Goal: Task Accomplishment & Management: Complete application form

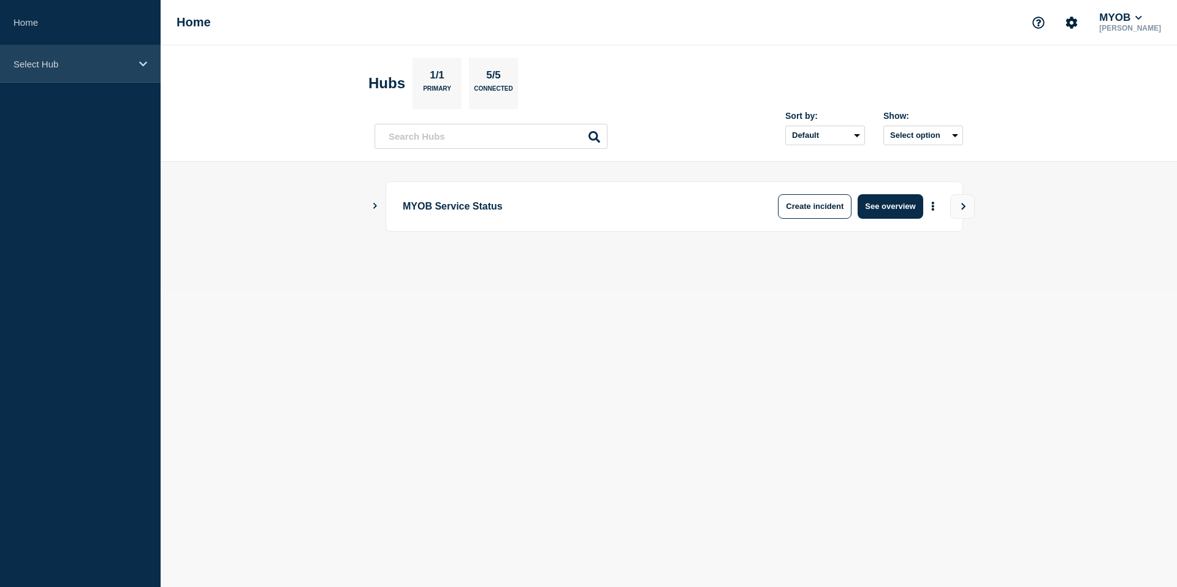
click at [140, 66] on icon at bounding box center [143, 63] width 8 height 9
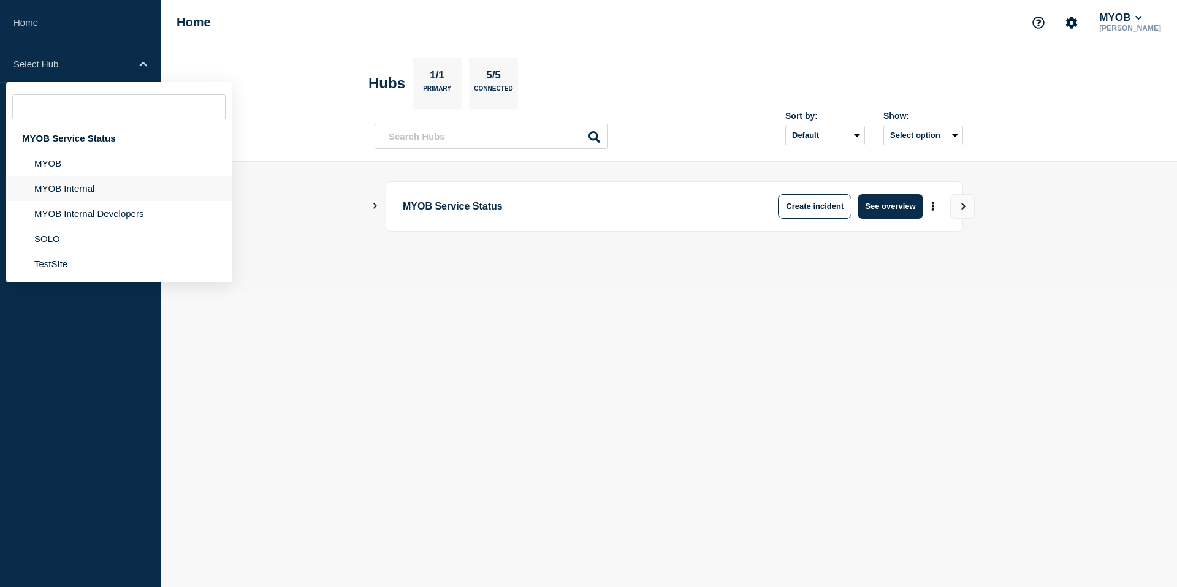
click at [97, 194] on li "MYOB Internal" at bounding box center [119, 188] width 226 height 25
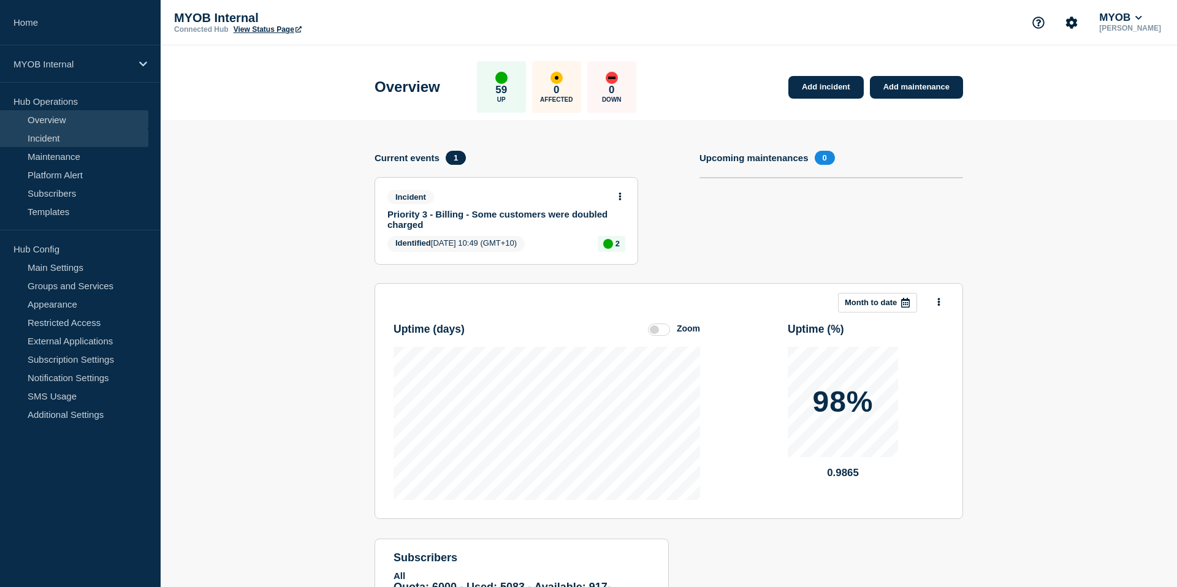
click at [68, 136] on link "Incident" at bounding box center [74, 138] width 148 height 18
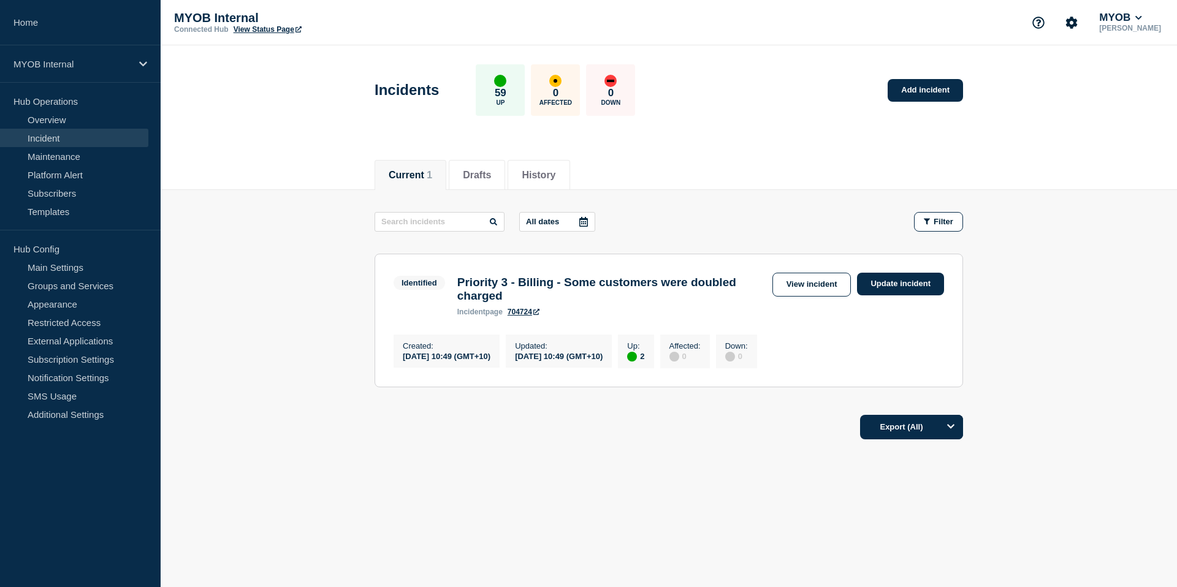
click at [698, 218] on div "All dates Filter" at bounding box center [669, 222] width 589 height 20
click at [930, 89] on link "Add incident" at bounding box center [925, 90] width 75 height 23
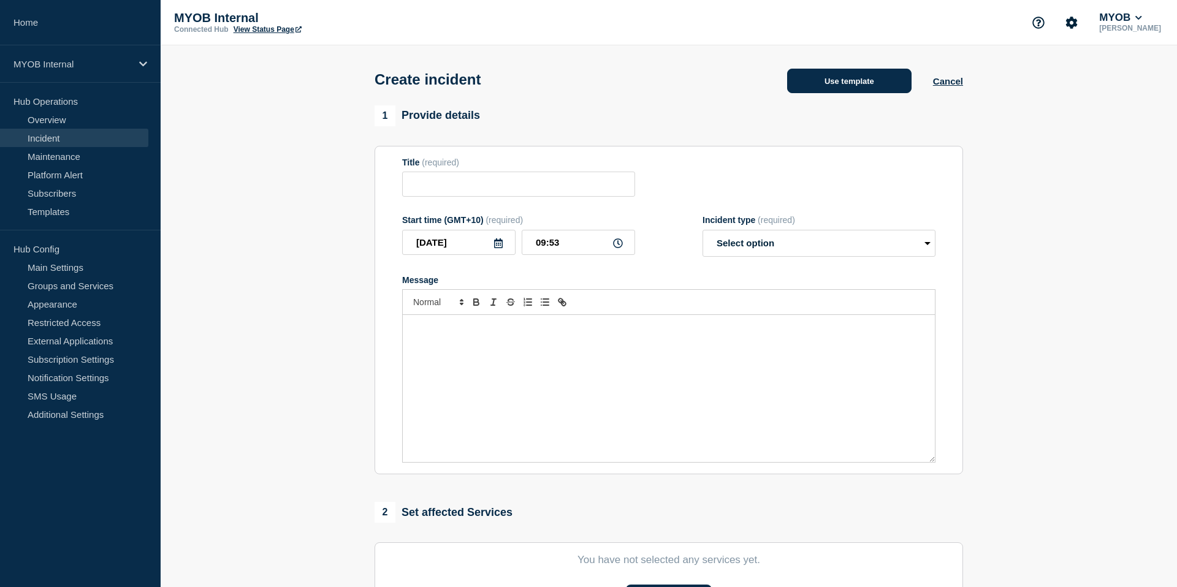
click at [864, 82] on button "Use template" at bounding box center [849, 81] width 124 height 25
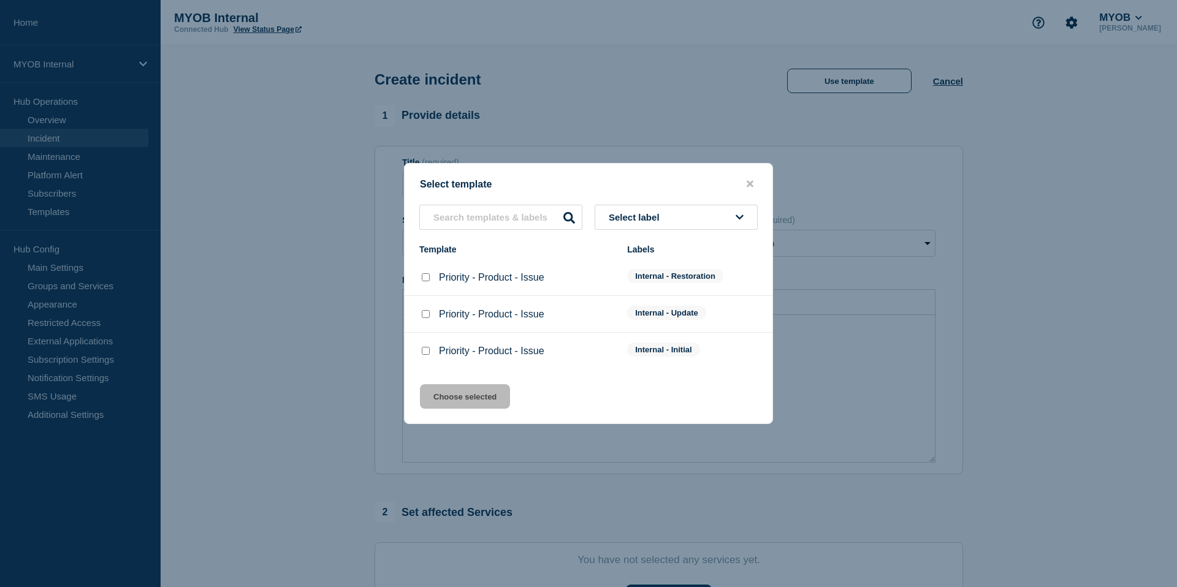
click at [424, 355] on input "Priority - Product - Issue checkbox" at bounding box center [426, 351] width 8 height 8
checkbox input "true"
click at [464, 408] on button "Choose selected" at bounding box center [465, 396] width 90 height 25
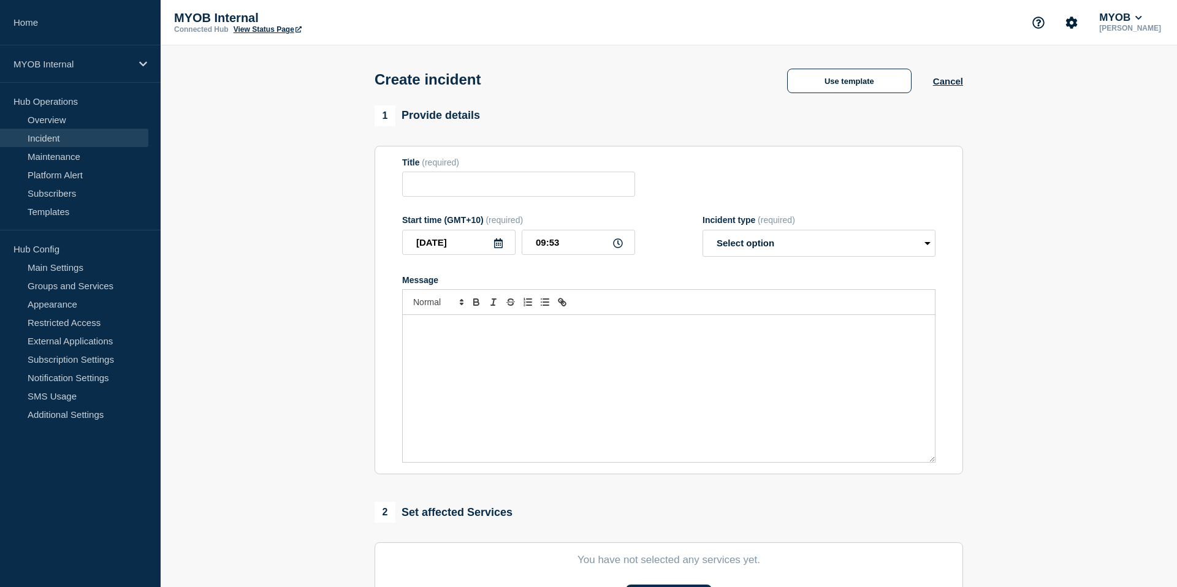
type input "Priority - Product - Issue"
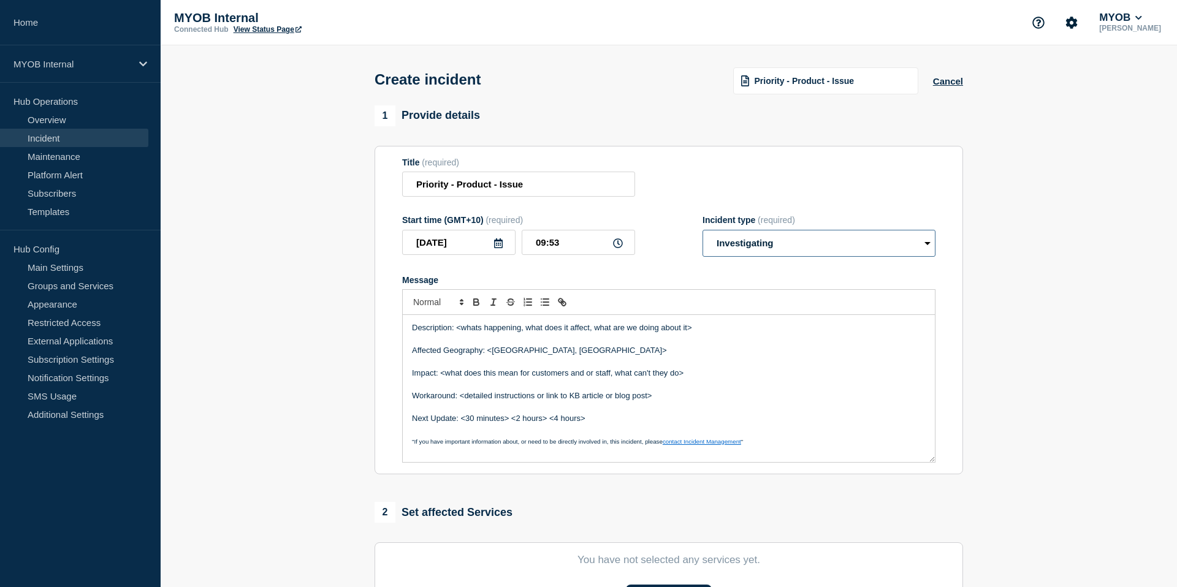
click at [788, 246] on select "Select option Investigating Identified Monitoring" at bounding box center [819, 243] width 233 height 27
select select "monitoring"
click at [703, 239] on select "Select option Investigating Identified Monitoring" at bounding box center [819, 243] width 233 height 27
click at [407, 188] on input "Priority - Product - Issue" at bounding box center [518, 184] width 233 height 25
click at [445, 191] on input "Priority - Product - Issue" at bounding box center [518, 184] width 233 height 25
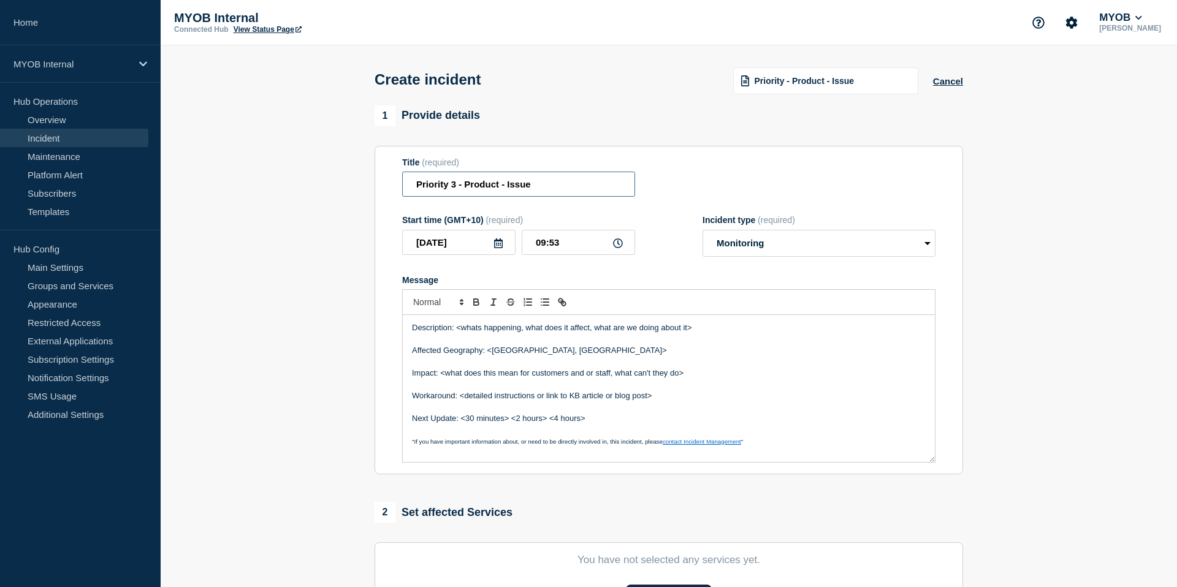
click at [480, 187] on input "Priority 3 - Product - Issue" at bounding box center [518, 184] width 233 height 25
click at [525, 190] on input "Priority 3 - [PERSON_NAME] API - Issue" at bounding box center [518, 184] width 233 height 25
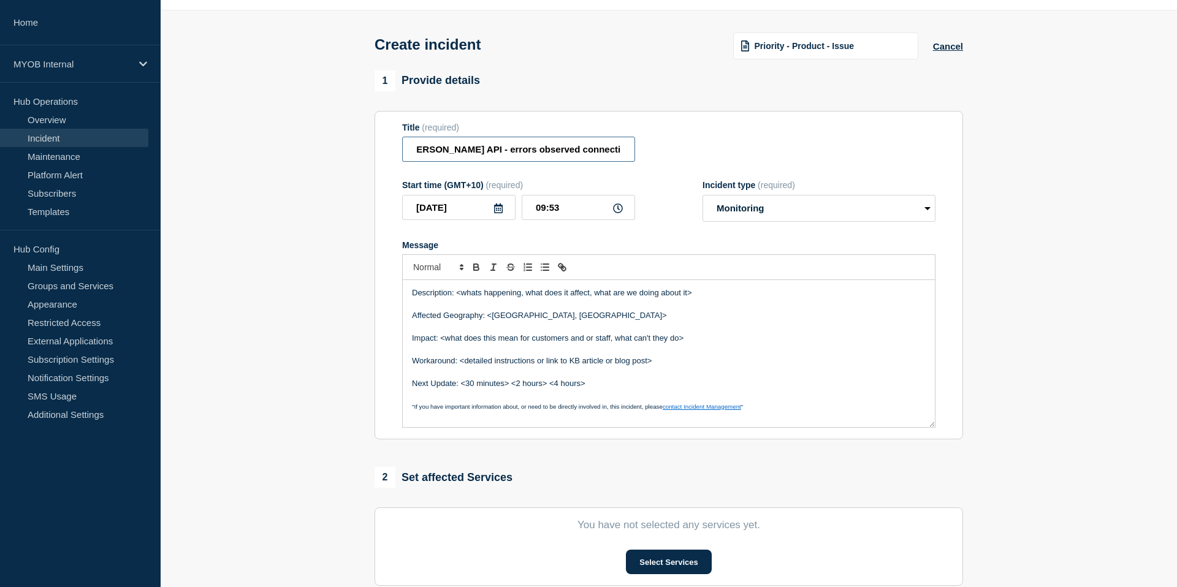
scroll to position [36, 0]
type input "Priority 3 - [PERSON_NAME] API - errors observed connecting to [PERSON_NAME]"
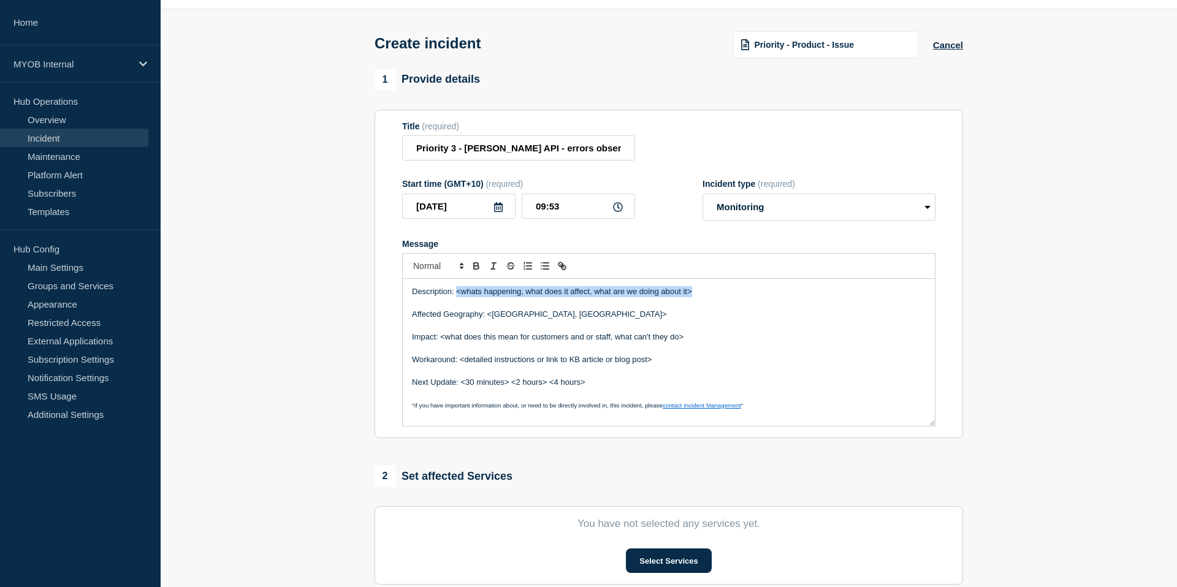
drag, startPoint x: 701, startPoint y: 303, endPoint x: 455, endPoint y: 304, distance: 245.9
click at [455, 297] on p "Description: <whats happening, what does it affect, what are we doing about it>" at bounding box center [669, 291] width 514 height 11
paste div "Message"
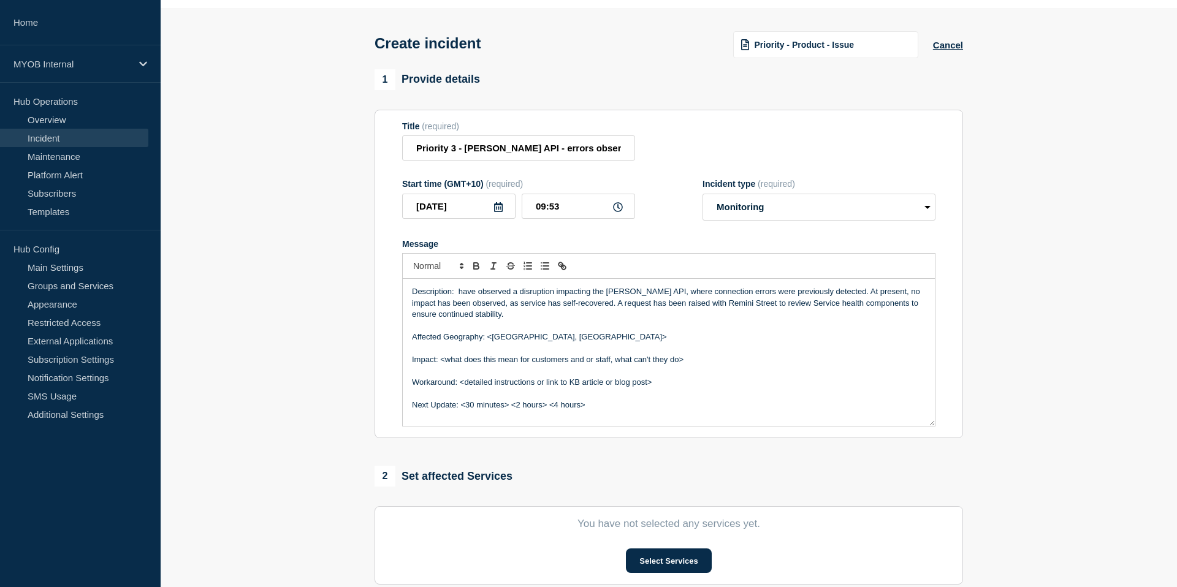
click at [457, 305] on p "Description: have observed a disruption impacting the [PERSON_NAME] API, where …" at bounding box center [669, 303] width 514 height 34
click at [520, 302] on p "Description: Our engineers have observed a disruption impacting the [PERSON_NAM…" at bounding box center [669, 303] width 514 height 34
drag, startPoint x: 546, startPoint y: 304, endPoint x: 638, endPoint y: 302, distance: 91.4
click at [638, 302] on p "Description: Our engineers observed a disruption impacting the [PERSON_NAME] AP…" at bounding box center [669, 303] width 514 height 34
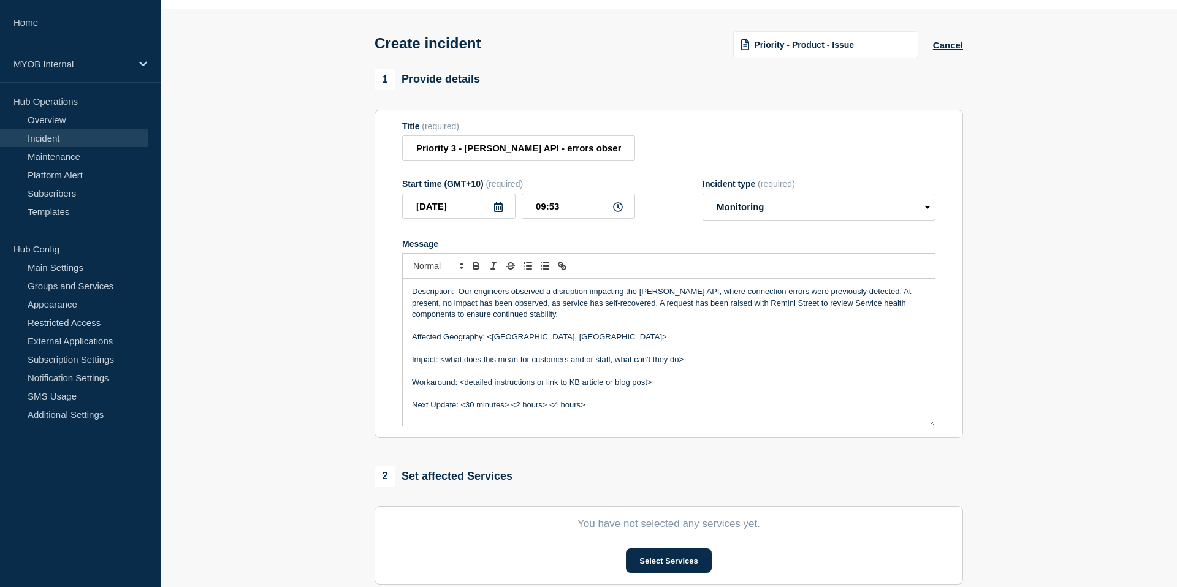
click at [457, 302] on p "Description: Our engineers observed a disruption impacting the [PERSON_NAME] AP…" at bounding box center [669, 303] width 514 height 34
click at [562, 215] on input "09:53" at bounding box center [578, 206] width 113 height 25
click at [542, 217] on input "09:53" at bounding box center [578, 206] width 113 height 25
click at [544, 217] on input "09:53" at bounding box center [578, 206] width 113 height 25
click at [562, 218] on input "08:53" at bounding box center [578, 206] width 113 height 25
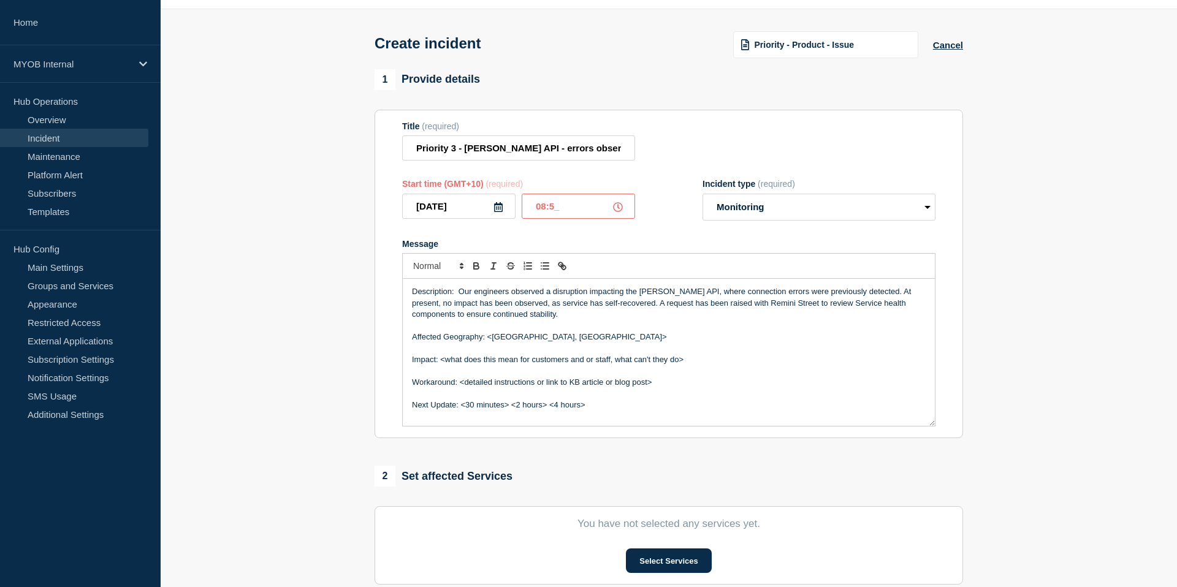
type input "08:50"
click at [595, 343] on p "Affected Geography: <[GEOGRAPHIC_DATA], [GEOGRAPHIC_DATA]>" at bounding box center [669, 337] width 514 height 11
click at [454, 304] on p "Description: Our engineers observed a disruption impacting the [PERSON_NAME] AP…" at bounding box center [669, 303] width 514 height 34
click at [462, 305] on p "Description: between 8:37am and 8:50 am Our engineers observed a disruption imp…" at bounding box center [669, 303] width 514 height 34
click at [568, 302] on p "Description: Between 8:37am and 8:50 am Our engineers observed a disruption imp…" at bounding box center [669, 303] width 514 height 34
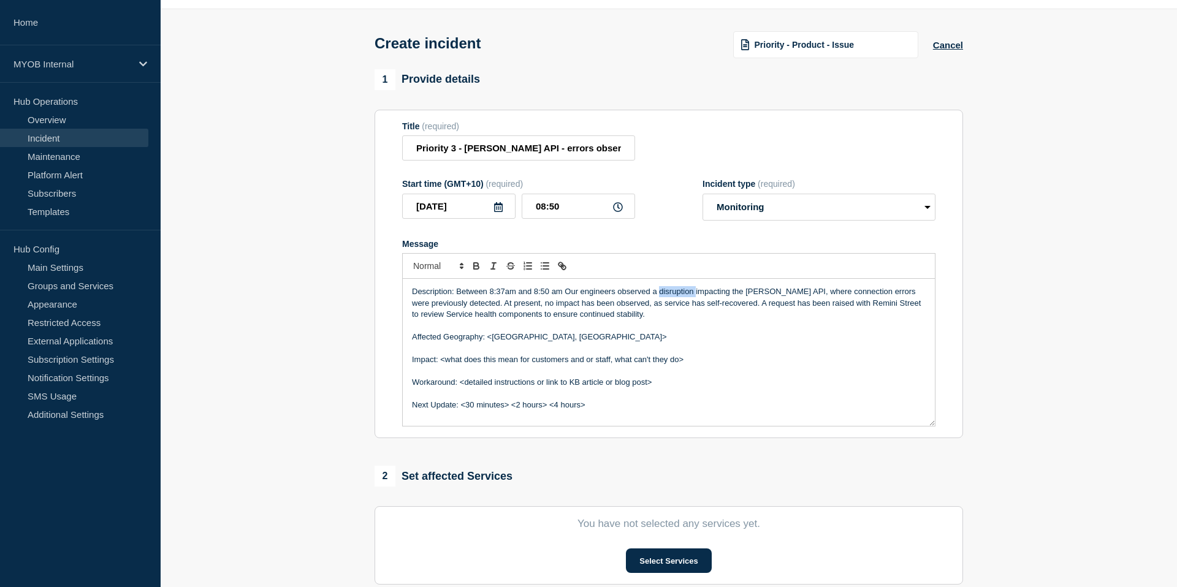
drag, startPoint x: 660, startPoint y: 304, endPoint x: 696, endPoint y: 303, distance: 36.2
click at [696, 303] on p "Description: Between 8:37am and 8:50 am Our engineers observed a disruption imp…" at bounding box center [669, 303] width 514 height 34
drag, startPoint x: 730, startPoint y: 303, endPoint x: 682, endPoint y: 305, distance: 47.2
click at [682, 305] on p "Description: Between 8:37am and 8:50 am Our engineers observed a errors impacti…" at bounding box center [669, 303] width 514 height 34
click at [723, 305] on p "Description: Between 8:37am and 8:50 am Our engineers observed a errors indicat…" at bounding box center [669, 303] width 514 height 34
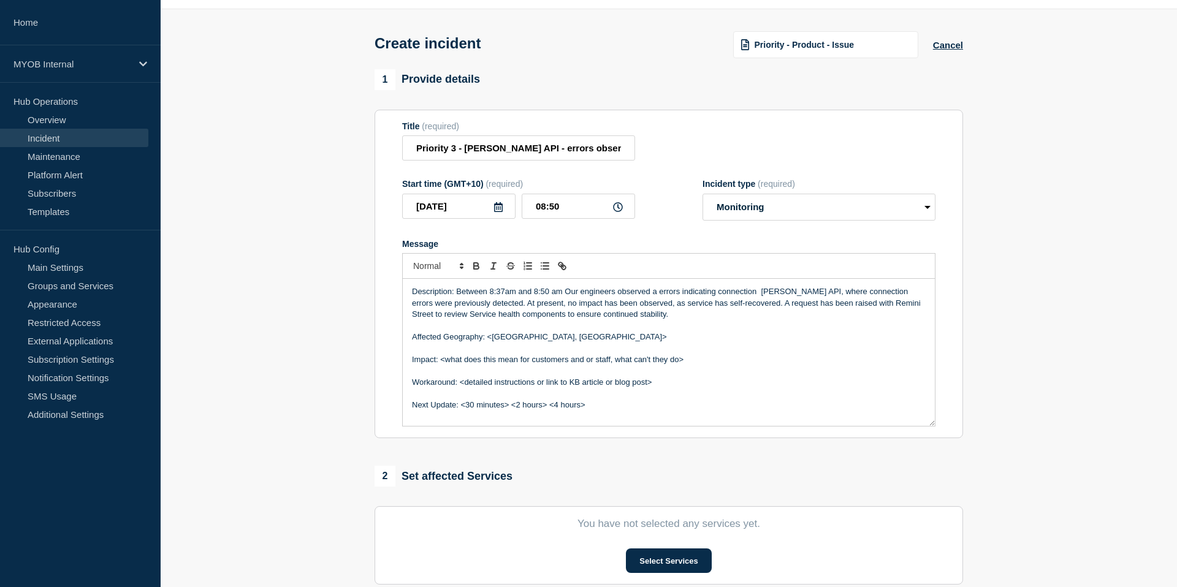
click at [758, 305] on p "Description: Between 8:37am and 8:50 am Our engineers observed a errors indicat…" at bounding box center [669, 303] width 514 height 34
click at [864, 303] on p "Description: Between 8:37am and 8:50 am Our engineers observed a errors indicat…" at bounding box center [669, 303] width 514 height 34
drag, startPoint x: 911, startPoint y: 303, endPoint x: 587, endPoint y: 315, distance: 324.6
click at [587, 315] on p "Description: Between 8:37am and 8:50 am Our engineers observed a errors indicat…" at bounding box center [669, 303] width 514 height 34
click at [829, 303] on p "Description: Between 8:37am and 8:50 am Our engineers observed a errors indicat…" at bounding box center [669, 303] width 514 height 34
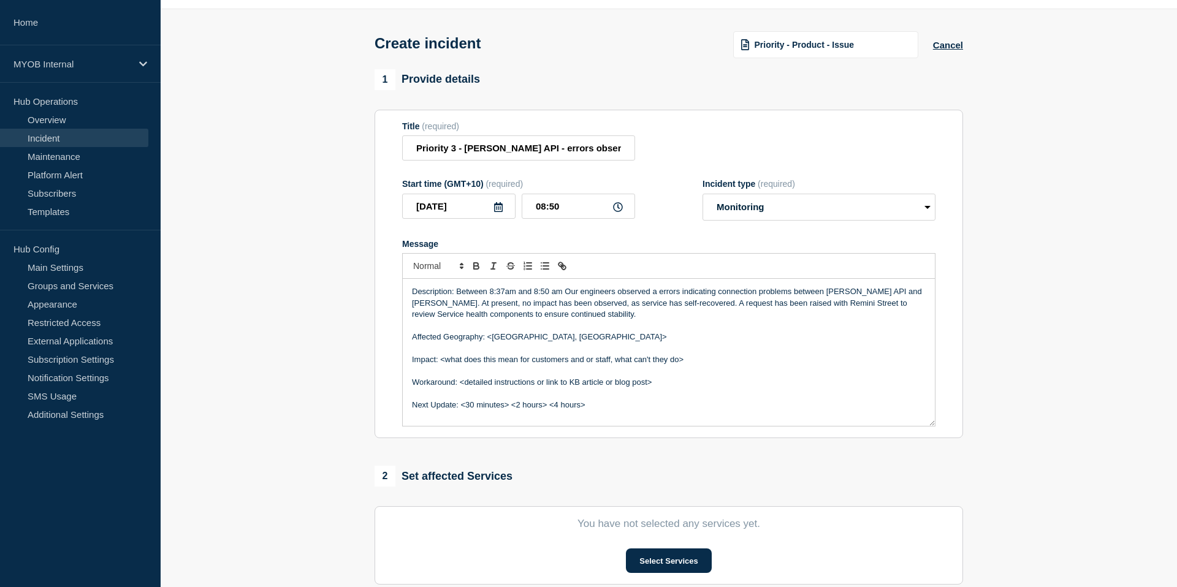
click at [827, 303] on p "Description: Between 8:37am and 8:50 am Our engineers observed a errors indicat…" at bounding box center [669, 303] width 514 height 34
drag, startPoint x: 866, startPoint y: 302, endPoint x: 889, endPoint y: 303, distance: 22.7
click at [866, 303] on p "Description: Between 8:37am and 8:50 am Our engineers observed a errors indicat…" at bounding box center [669, 303] width 514 height 34
click at [656, 304] on p "Description: Between 8:37am and 8:50 am Our engineers observed a errors indicat…" at bounding box center [669, 303] width 514 height 34
click at [728, 343] on p "Affected Geography: <[GEOGRAPHIC_DATA], [GEOGRAPHIC_DATA]>" at bounding box center [669, 337] width 514 height 11
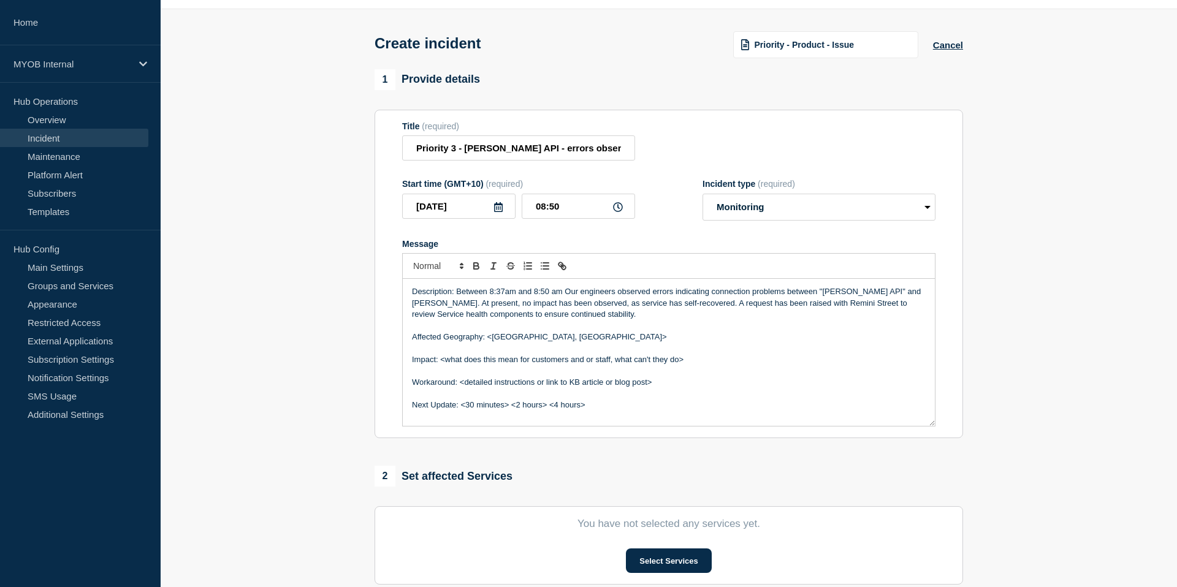
click at [759, 302] on p "Description: Between 8:37am and 8:50 am Our engineers observed errors indicatin…" at bounding box center [669, 303] width 514 height 34
click at [777, 343] on p "Affected Geography: <[GEOGRAPHIC_DATA], [GEOGRAPHIC_DATA]>" at bounding box center [669, 337] width 514 height 11
click at [791, 299] on p "Description: Between 8:37am and 8:50 am Our engineers observed errors indicatin…" at bounding box center [669, 303] width 514 height 34
click at [821, 304] on p "Description: Between 8:37am and 8:50 am Our engineers observed errors indicatin…" at bounding box center [669, 303] width 514 height 34
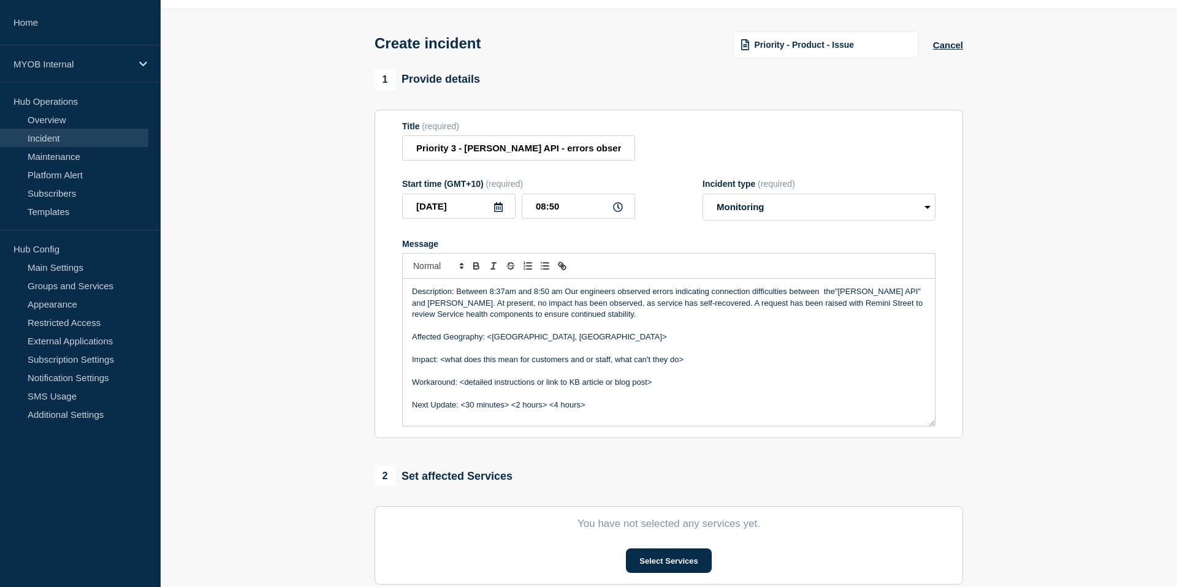
click at [822, 304] on p "Description: Between 8:37am and 8:50 am Our engineers observed errors indicatin…" at bounding box center [669, 303] width 514 height 34
click at [556, 313] on p "Description: Between 8:37am and 8:50 am Our engineers observed errors indicatin…" at bounding box center [669, 303] width 514 height 34
click at [584, 316] on p "Description: Between 8:37am and 8:50 am Our engineers observed errors indicatin…" at bounding box center [669, 303] width 514 height 34
click at [651, 316] on p "Description: Between 8:37am and 8:50 am Our engineers observed errors indicatin…" at bounding box center [669, 303] width 514 height 34
click at [599, 315] on p "Description: Between 8:37am and 8:50 am Our engineers observed errors indicatin…" at bounding box center [669, 303] width 514 height 34
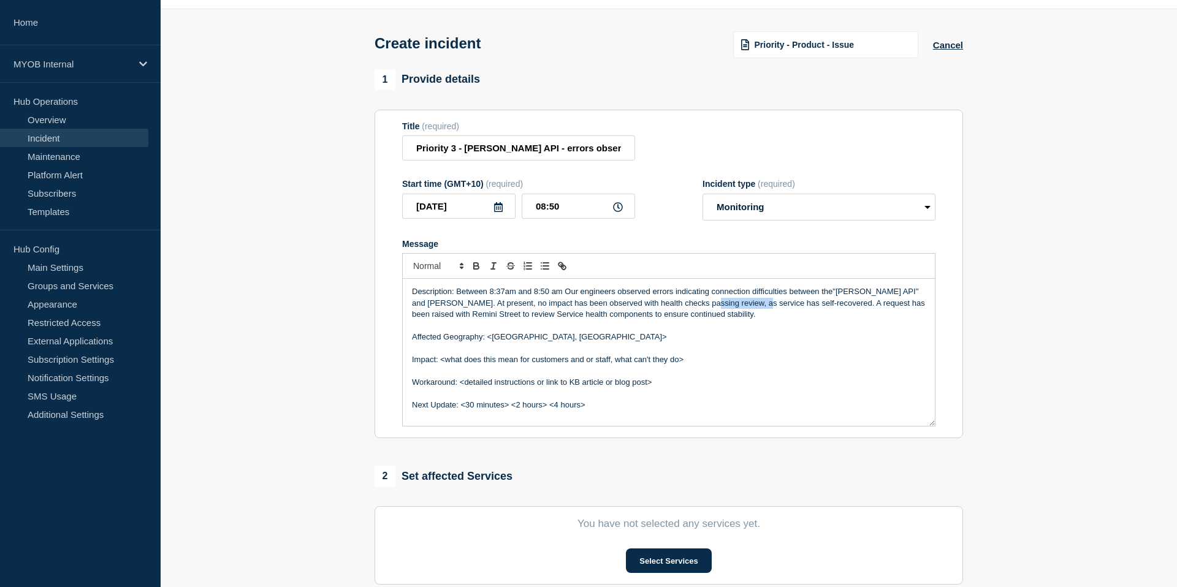
drag, startPoint x: 684, startPoint y: 313, endPoint x: 736, endPoint y: 312, distance: 52.1
click at [736, 312] on p "Description: Between 8:37am and 8:50 am Our engineers observed errors indicatin…" at bounding box center [669, 303] width 514 height 34
click at [801, 314] on p "Description: Between 8:37am and 8:50 am Our engineers observed errors indicatin…" at bounding box center [669, 303] width 514 height 34
click at [578, 343] on p "Affected Geography: <[GEOGRAPHIC_DATA], [GEOGRAPHIC_DATA]>" at bounding box center [669, 337] width 514 height 11
click at [491, 343] on p "Affected Geography: <[GEOGRAPHIC_DATA], [GEOGRAPHIC_DATA]" at bounding box center [669, 337] width 514 height 11
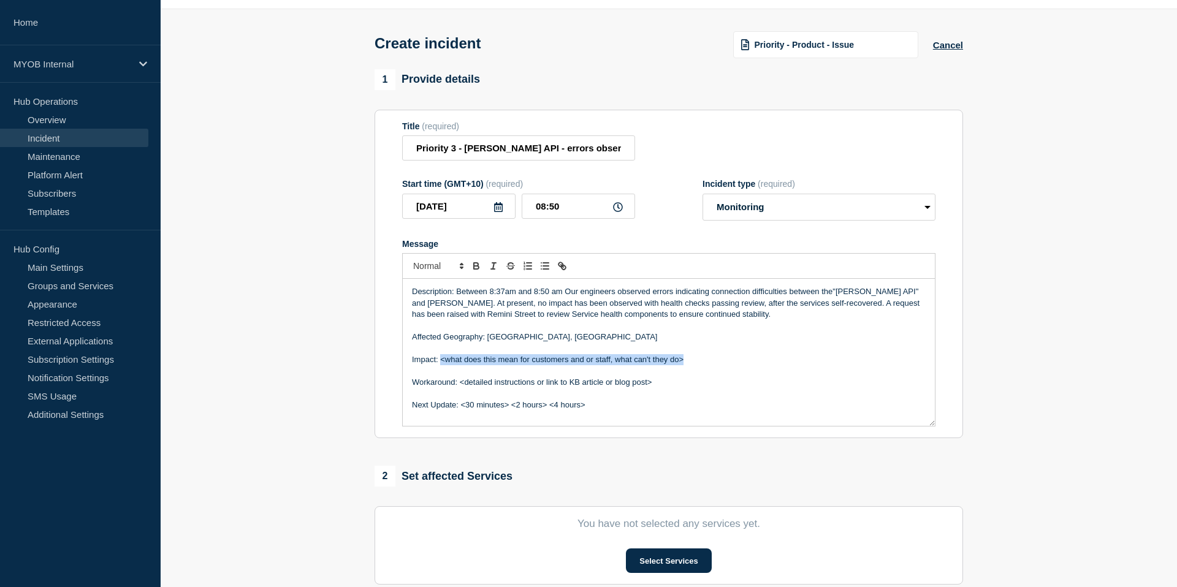
drag, startPoint x: 440, startPoint y: 371, endPoint x: 754, endPoint y: 375, distance: 314.0
click at [754, 365] on p "Impact: <what does this mean for customers and or staff, what can't they do>" at bounding box center [669, 359] width 514 height 11
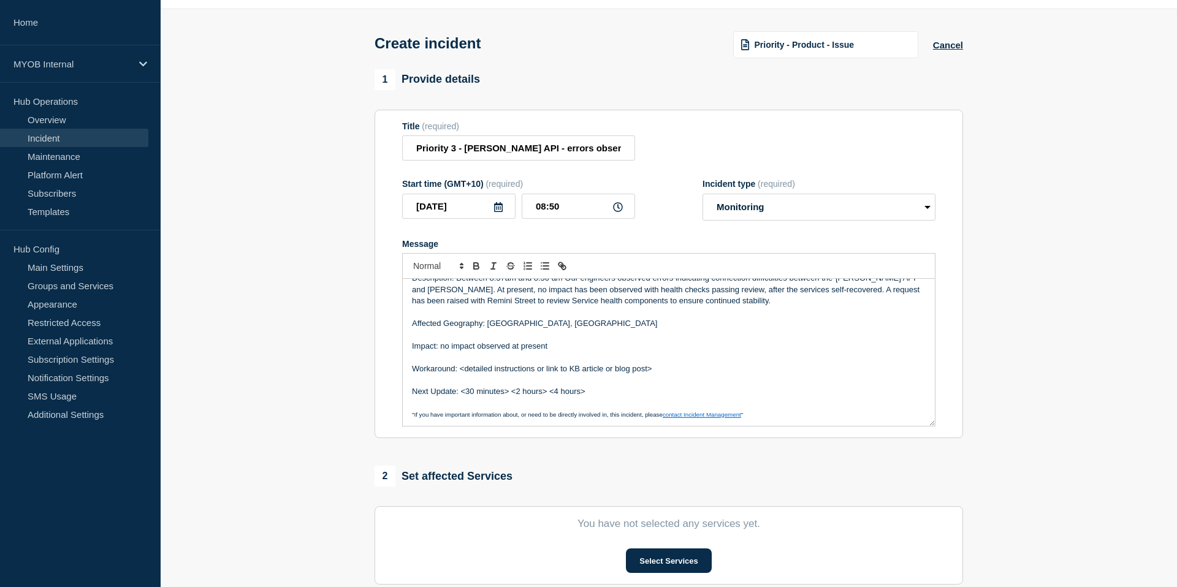
scroll to position [15, 0]
drag, startPoint x: 672, startPoint y: 380, endPoint x: 395, endPoint y: 377, distance: 277.2
click at [395, 377] on section "Title (required) Priority 3 - [PERSON_NAME] API - errors observed connecting to…" at bounding box center [669, 274] width 589 height 329
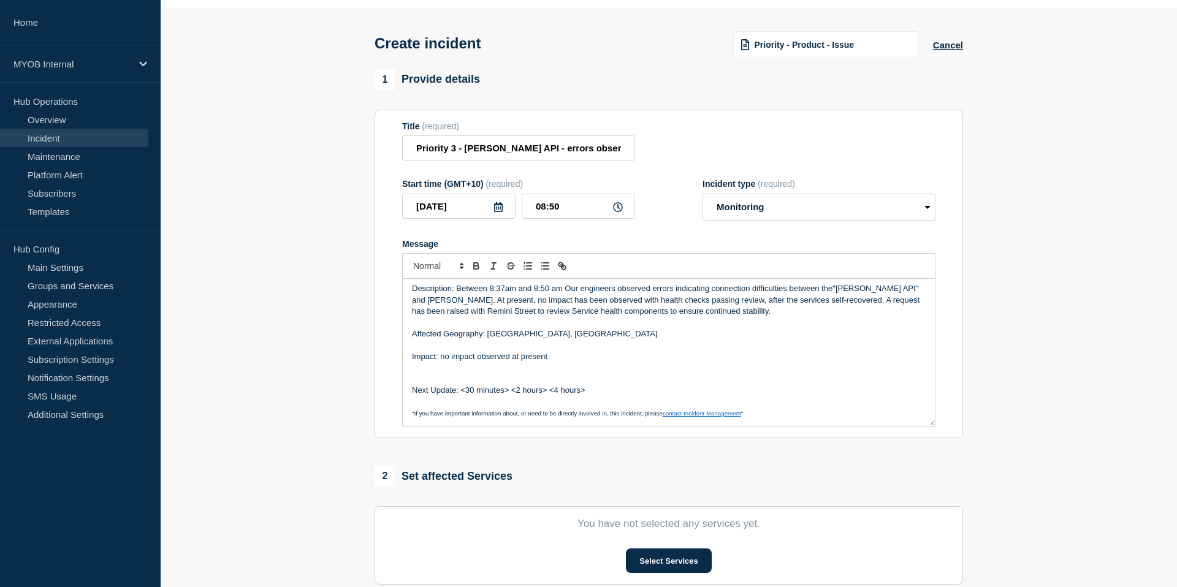
scroll to position [0, 0]
drag, startPoint x: 456, startPoint y: 396, endPoint x: 411, endPoint y: 396, distance: 44.8
click at [411, 396] on div "Description: Between 8:37am and 8:50 am Our engineers observed errors indicatin…" at bounding box center [669, 352] width 532 height 147
drag, startPoint x: 614, startPoint y: 393, endPoint x: 473, endPoint y: 394, distance: 141.0
click at [473, 388] on p "Ongoing actions: <30 minutes> <2 hours> <4 hours>" at bounding box center [669, 382] width 514 height 11
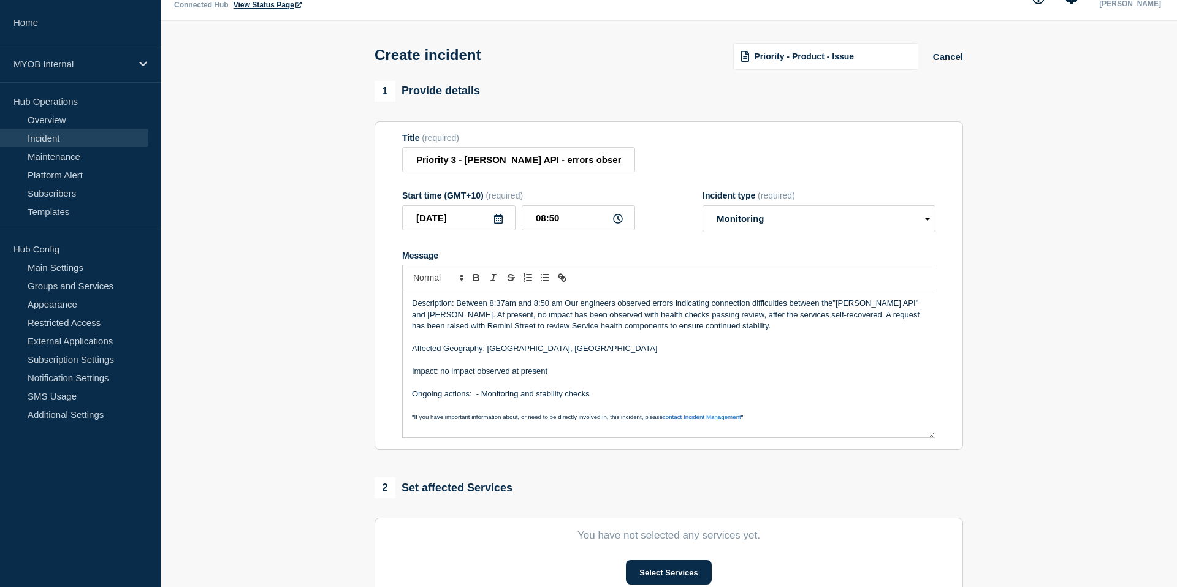
scroll to position [31, 0]
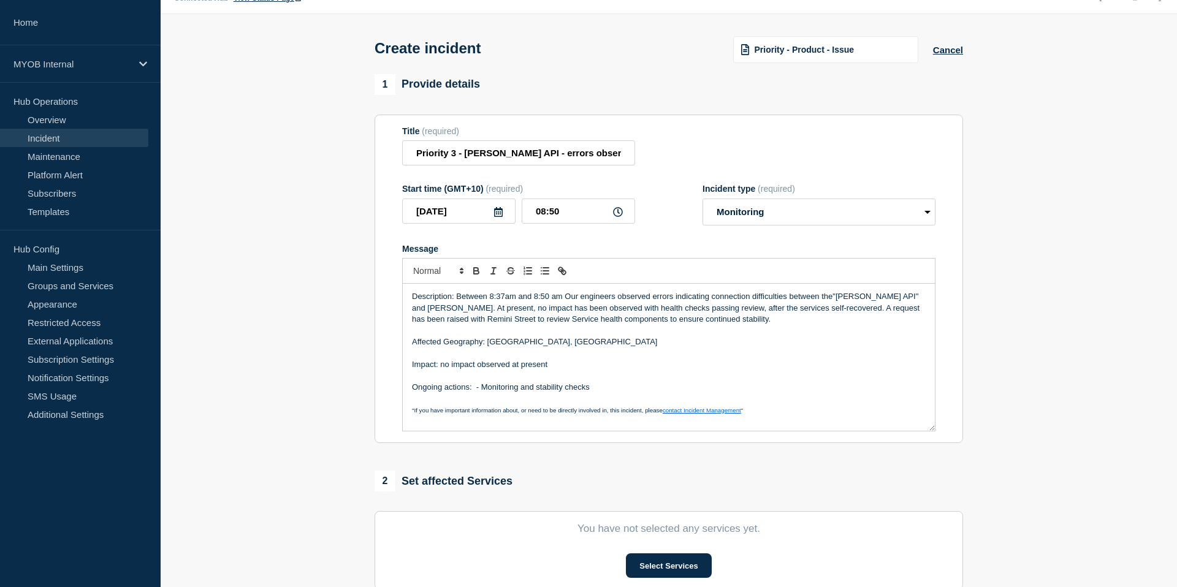
click at [628, 381] on p "Message" at bounding box center [669, 375] width 514 height 11
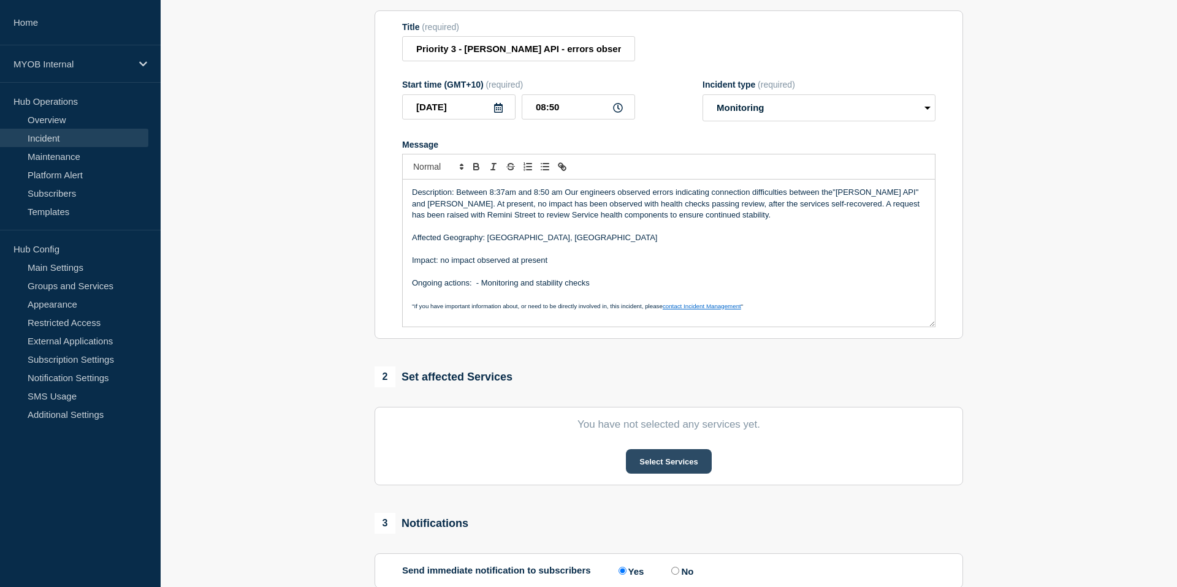
scroll to position [155, 0]
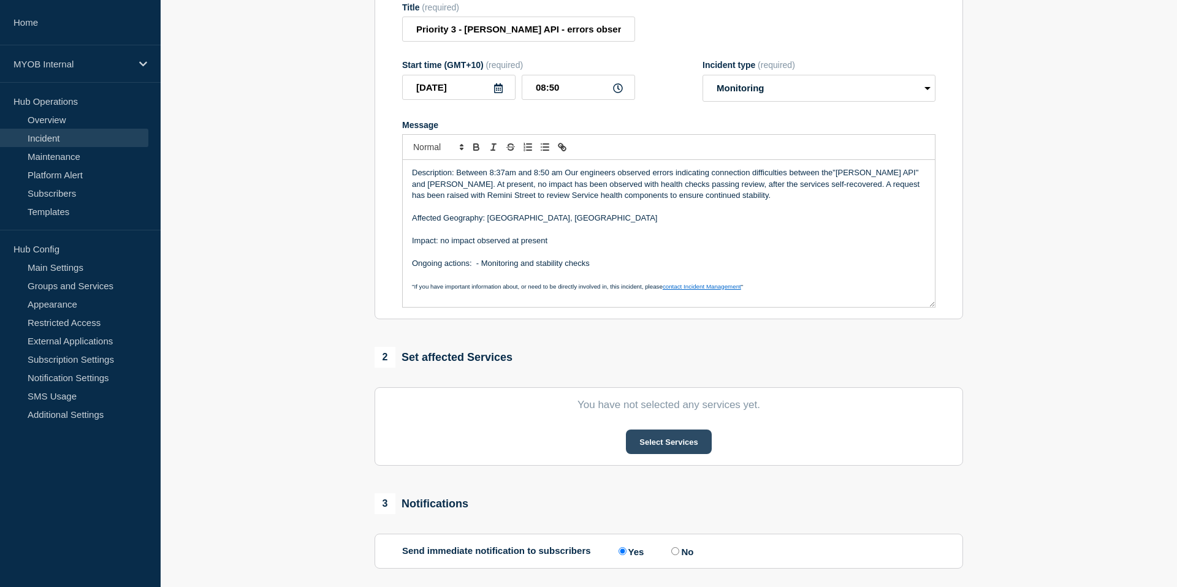
click at [654, 454] on button "Select Services" at bounding box center [668, 442] width 85 height 25
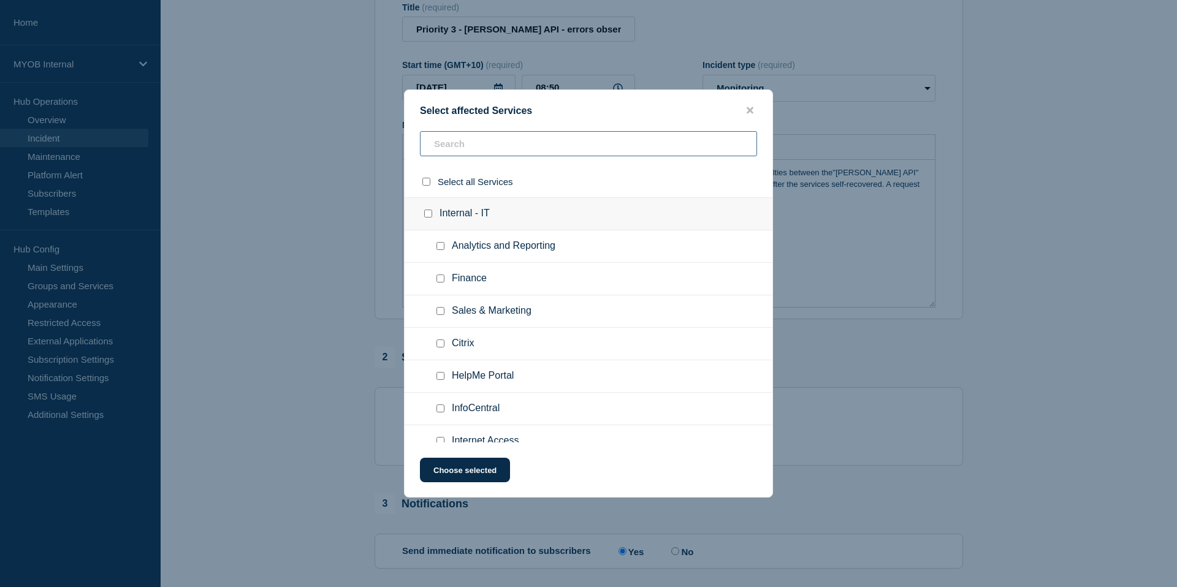
click at [468, 145] on input "text" at bounding box center [588, 143] width 337 height 25
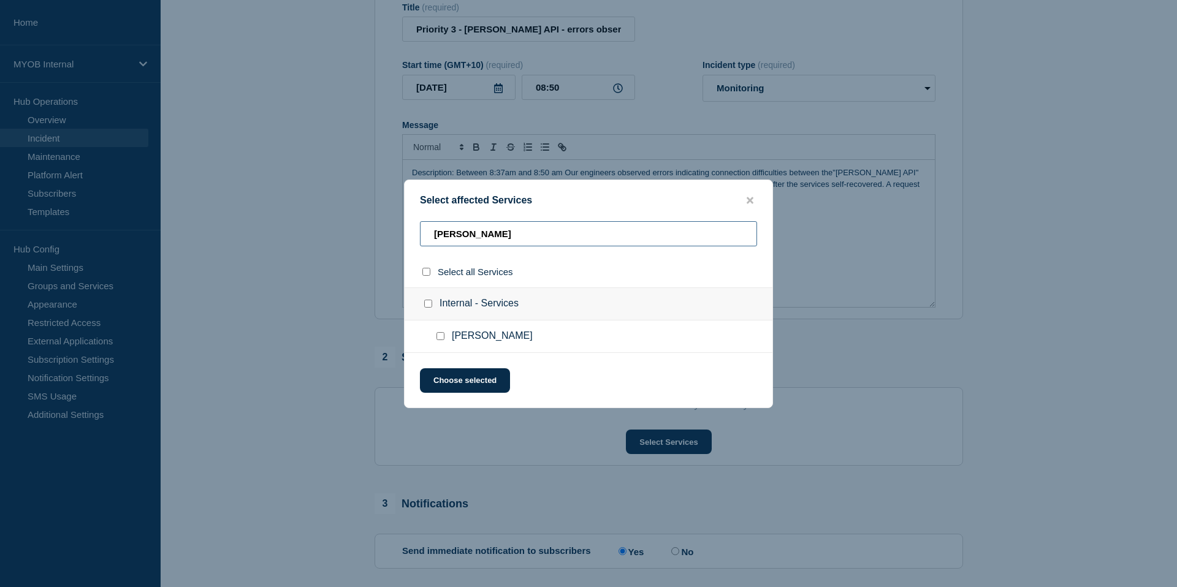
type input "[PERSON_NAME]"
click at [440, 337] on input "Archie checkbox" at bounding box center [441, 336] width 8 height 8
checkbox input "true"
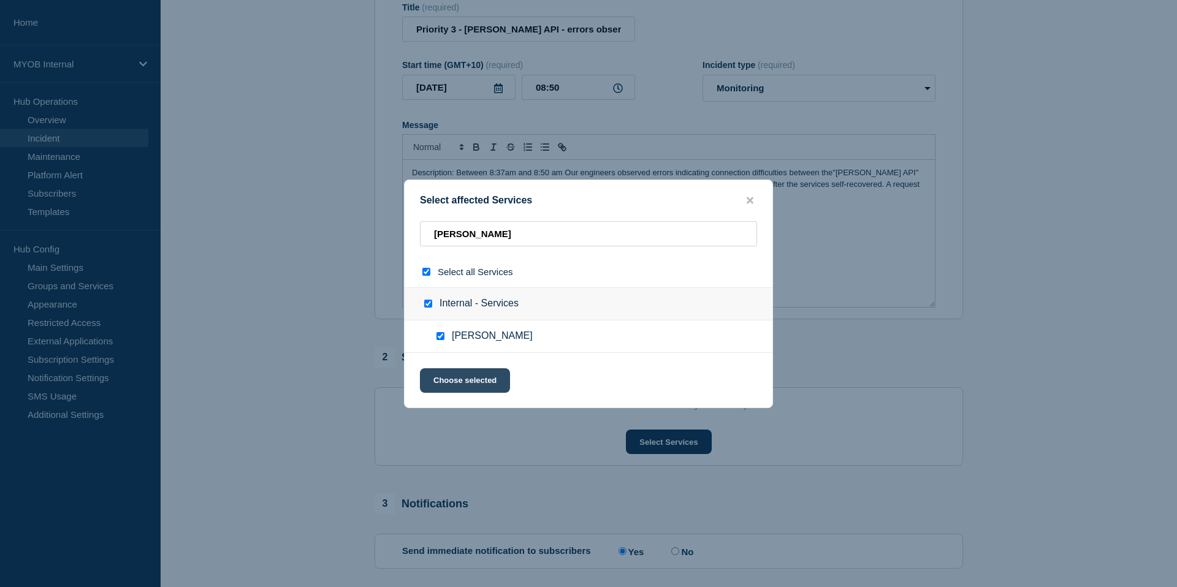
click at [451, 383] on button "Choose selected" at bounding box center [465, 380] width 90 height 25
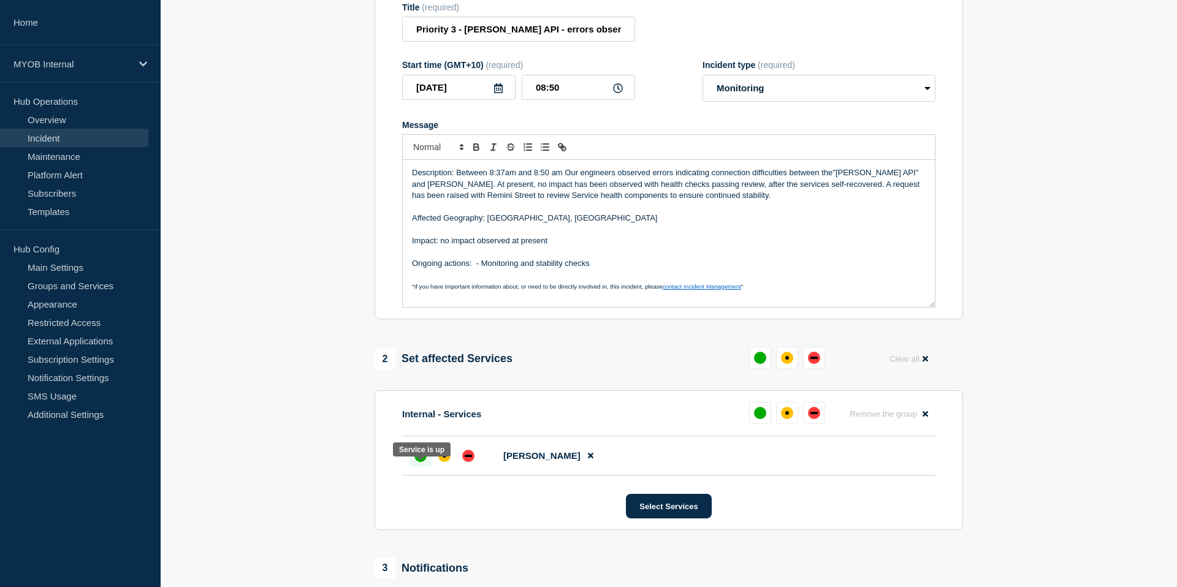
click at [426, 462] on div "up" at bounding box center [420, 456] width 12 height 12
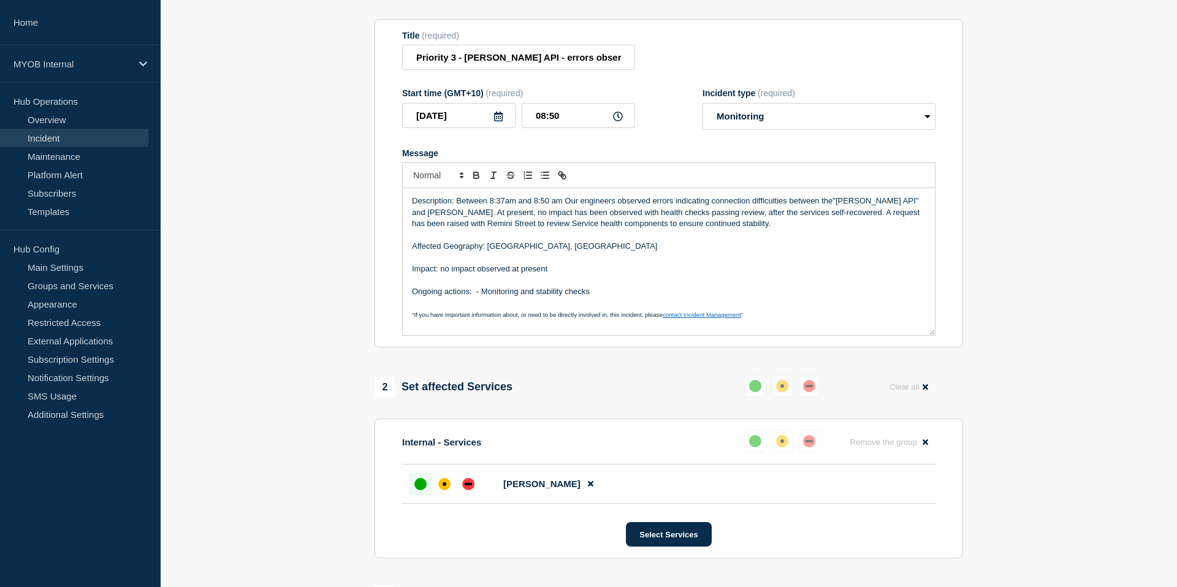
scroll to position [128, 0]
drag, startPoint x: 682, startPoint y: 223, endPoint x: 714, endPoint y: 221, distance: 31.9
click at [715, 221] on p "Description: Between 8:37am and 8:50 am Our engineers observed errors indicatin…" at bounding box center [669, 211] width 514 height 34
drag, startPoint x: 713, startPoint y: 221, endPoint x: 685, endPoint y: 221, distance: 28.2
click at [685, 221] on p "Description: Between 8:37am and 8:50 am Our engineers observed errors indicatin…" at bounding box center [669, 211] width 514 height 34
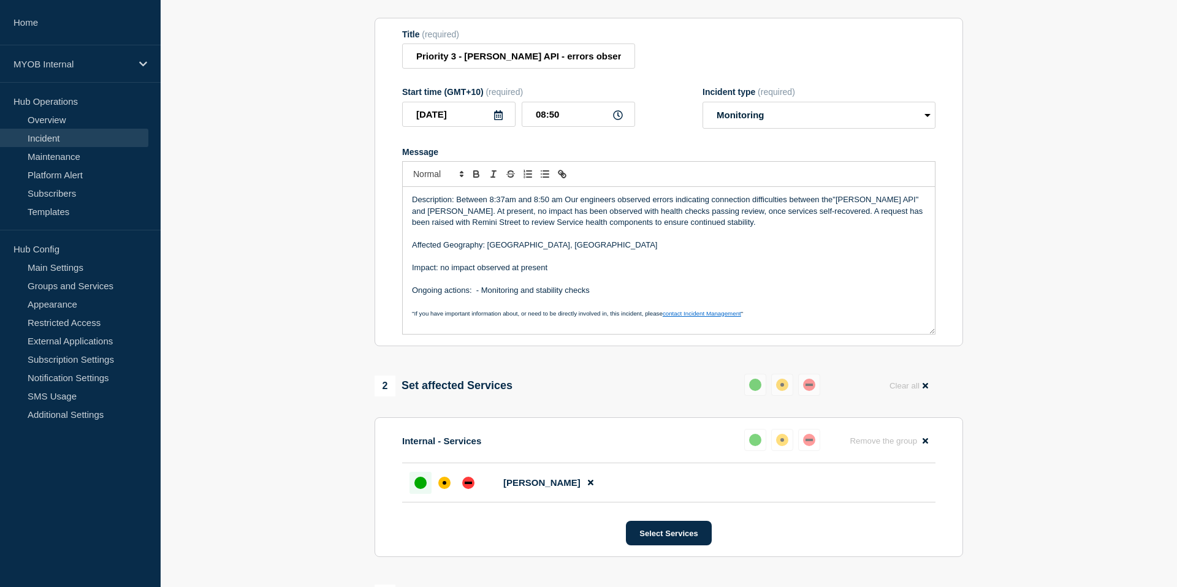
click at [709, 273] on p "Impact: no impact observed at present" at bounding box center [669, 267] width 514 height 11
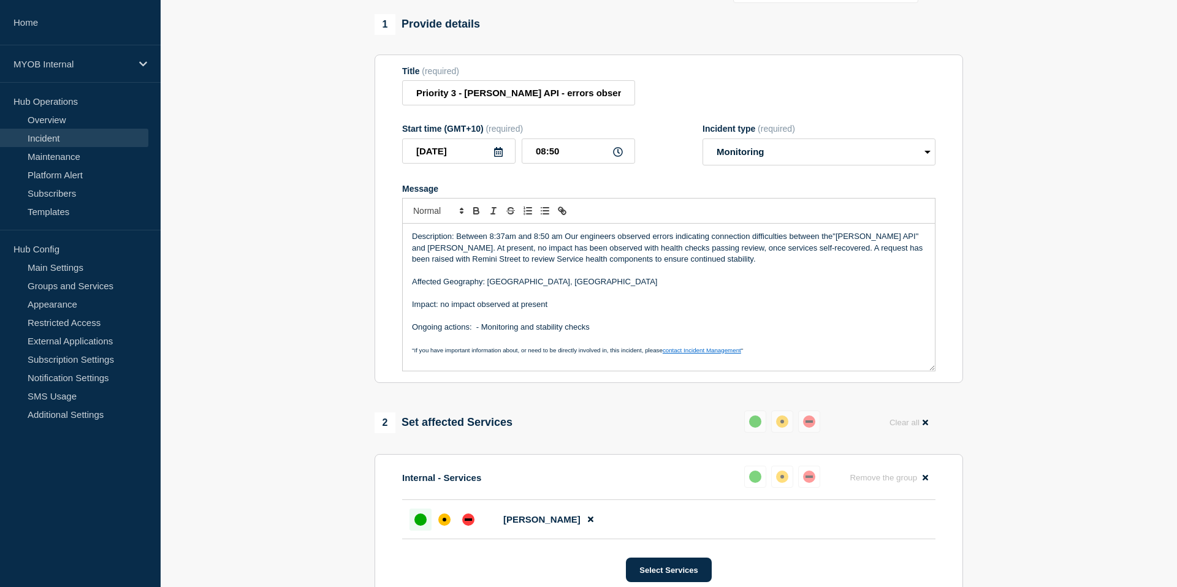
scroll to position [92, 0]
click at [518, 248] on p "Description: Between 8:37am and 8:50 am Our engineers observed errors indicatin…" at bounding box center [669, 248] width 514 height 34
click at [586, 248] on p "Description: Between 8:37am AEST and 8:50 am Our engineers observed errors indi…" at bounding box center [669, 248] width 514 height 34
drag, startPoint x: 589, startPoint y: 246, endPoint x: 607, endPoint y: 254, distance: 19.2
click at [589, 246] on p "Description: Between 8:37am AEST and 8:50 am AEST Our engineers observed errors…" at bounding box center [669, 248] width 514 height 34
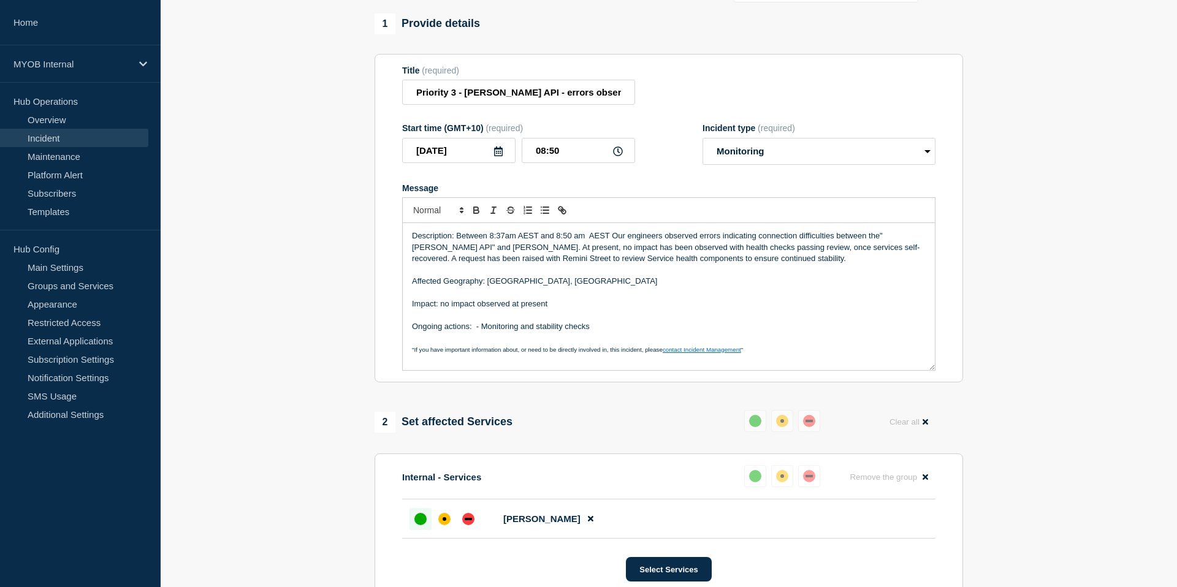
click at [619, 245] on p "Description: Between 8:37am AEST and 8:50 am AEST Our engineers observed errors…" at bounding box center [669, 248] width 514 height 34
click at [635, 321] on p "Message" at bounding box center [669, 315] width 514 height 11
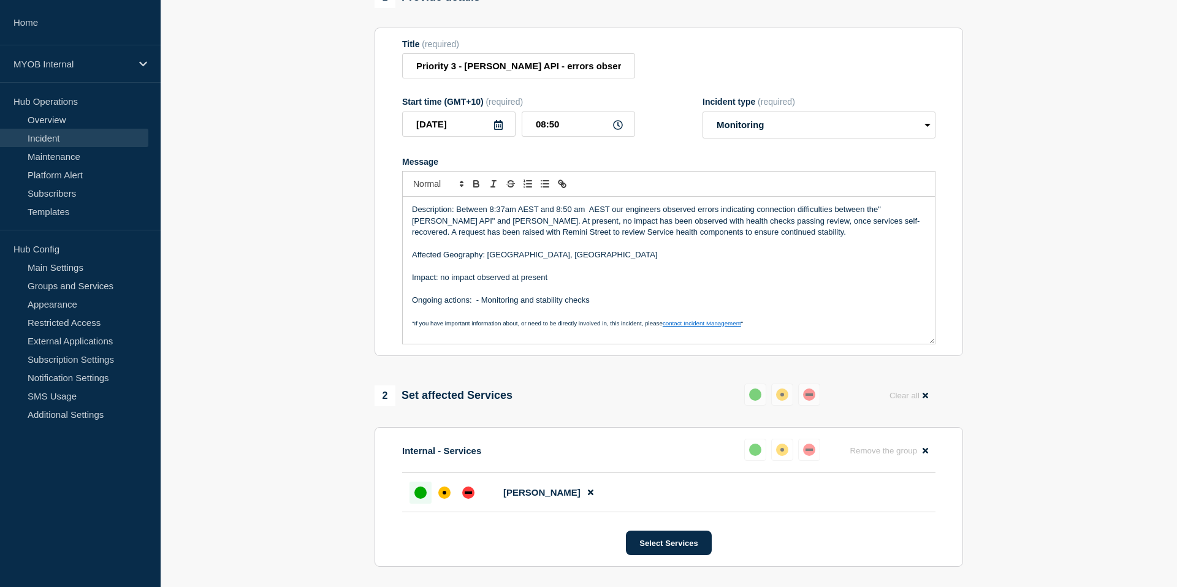
scroll to position [120, 0]
drag, startPoint x: 725, startPoint y: 231, endPoint x: 827, endPoint y: 232, distance: 101.2
click at [827, 232] on p "Description: Between 8:37am AEST and 8:50 am AEST our engineers observed errors…" at bounding box center [669, 219] width 514 height 34
click at [489, 230] on p "Description: Between 8:37am AEST and 8:50 am AEST our engineers observed errors…" at bounding box center [669, 219] width 514 height 34
click at [451, 231] on p "Description: Between 8:37am AEST and 8:50 am AEST our engineers observed errors…" at bounding box center [669, 219] width 514 height 34
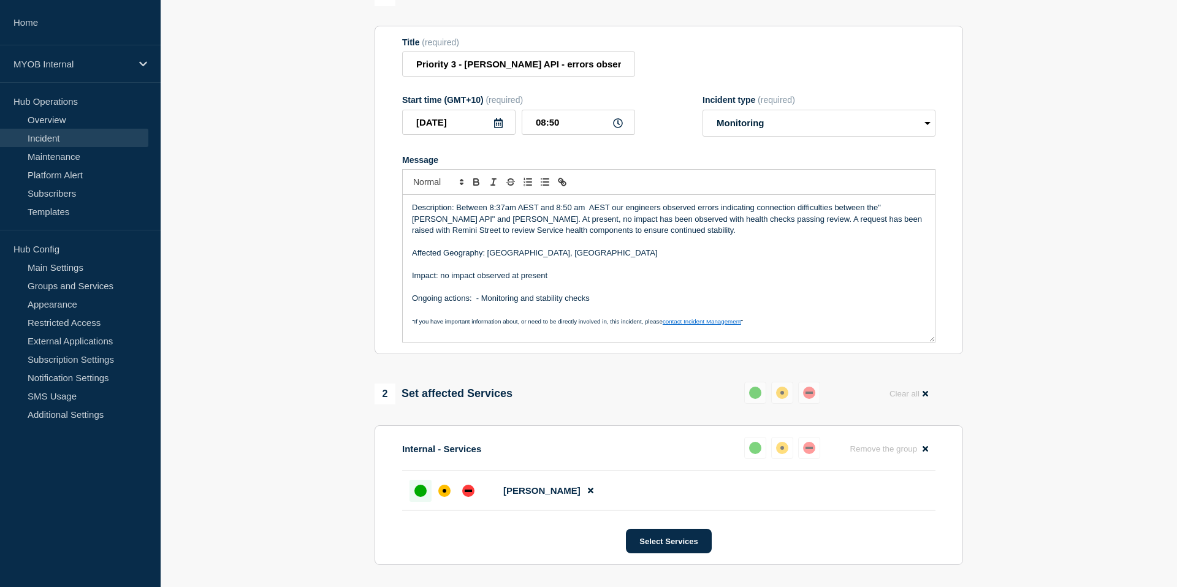
click at [450, 232] on p "Description: Between 8:37am AEST and 8:50 am AEST our engineers observed errors…" at bounding box center [669, 219] width 514 height 34
click at [492, 231] on p "Description: Between 8:37am AEST and 8:50 am AEST our engineers observed errors…" at bounding box center [669, 219] width 514 height 34
click at [556, 281] on p "Impact: no impact observed at present" at bounding box center [669, 275] width 514 height 11
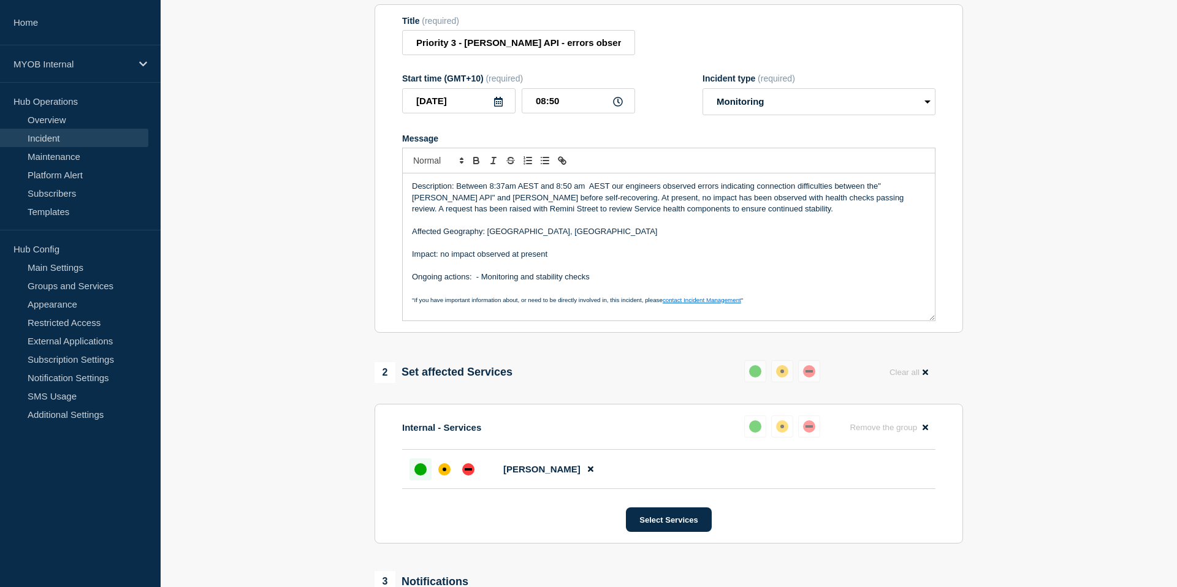
scroll to position [143, 0]
click at [444, 258] on p "Impact: no impact observed at present" at bounding box center [669, 252] width 514 height 11
click at [568, 258] on p "Impact: No impact observed at present" at bounding box center [669, 252] width 514 height 11
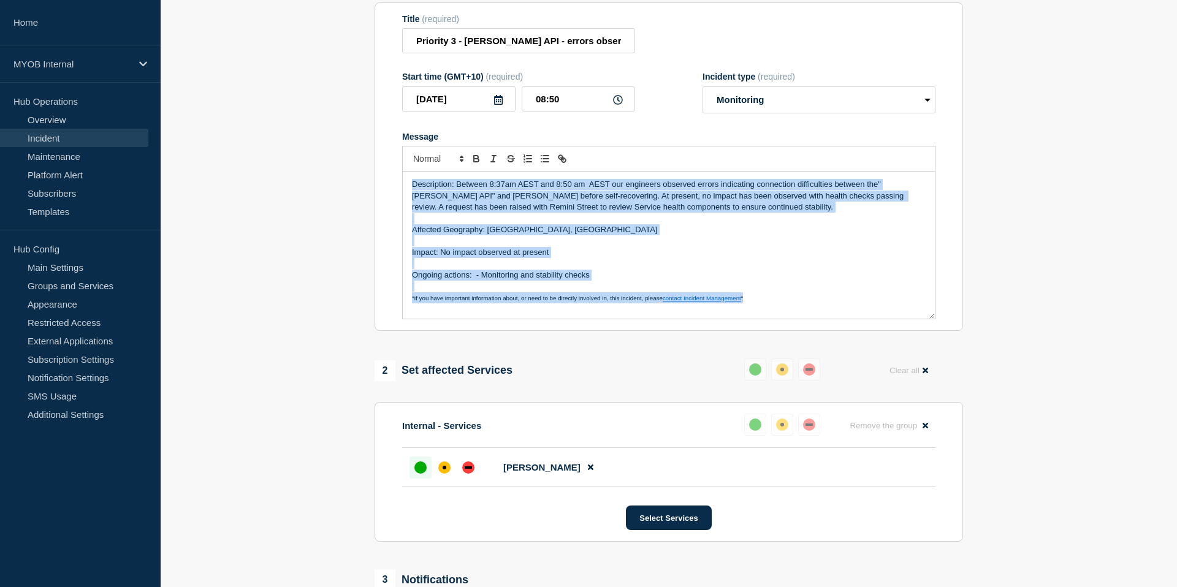
drag, startPoint x: 773, startPoint y: 307, endPoint x: 397, endPoint y: 186, distance: 394.2
click at [397, 186] on section "Title (required) Priority 3 - [PERSON_NAME] API - errors observed connecting to…" at bounding box center [669, 166] width 589 height 329
copy div "Description: Between 8:37am AEST and 8:50 am AEST our engineers observed errors…"
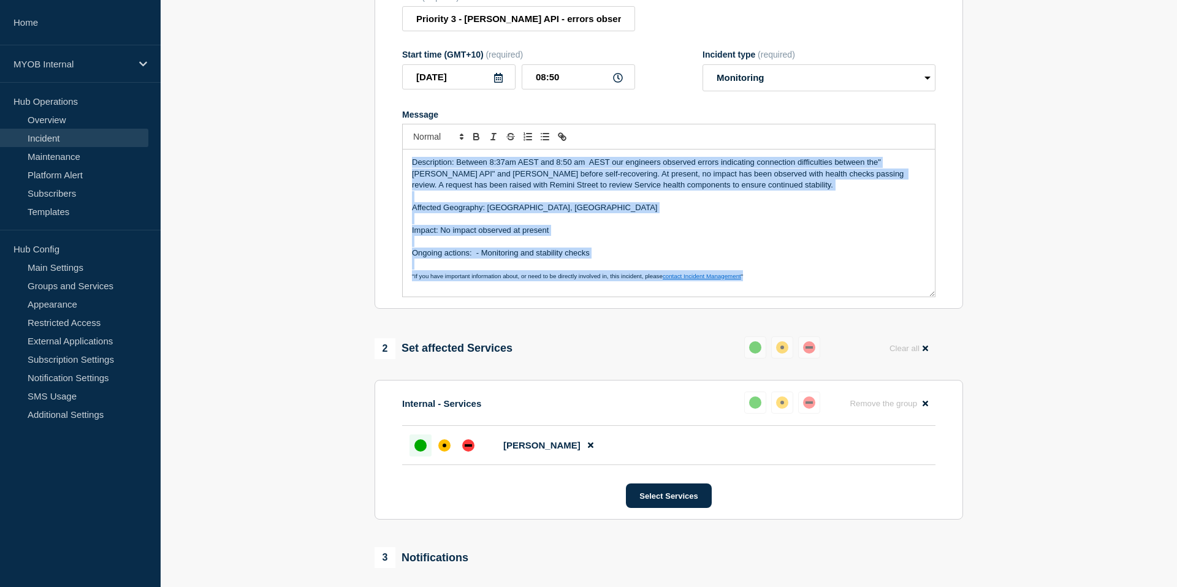
scroll to position [167, 0]
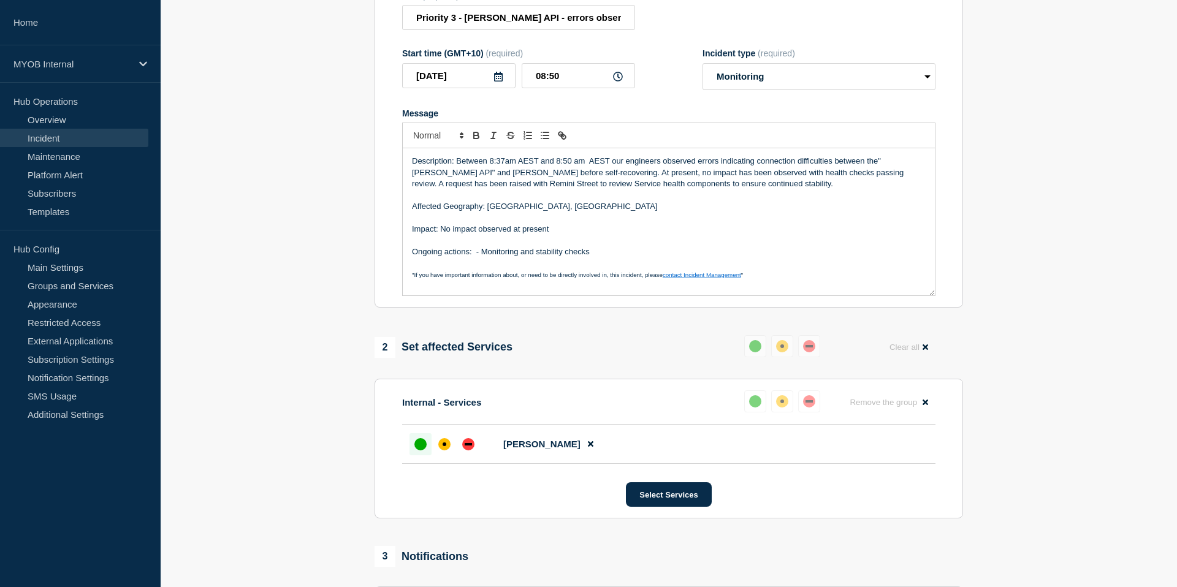
click at [922, 172] on p "Description: Between 8:37am AEST and 8:50 am AEST our engineers observed errors…" at bounding box center [669, 173] width 514 height 34
drag, startPoint x: 557, startPoint y: 183, endPoint x: 478, endPoint y: 185, distance: 79.1
click at [478, 185] on p "Description: Between 8:37am AEST and 8:50 am AEST our engineers observed errors…" at bounding box center [669, 173] width 514 height 34
click at [565, 223] on p "Message" at bounding box center [669, 217] width 514 height 11
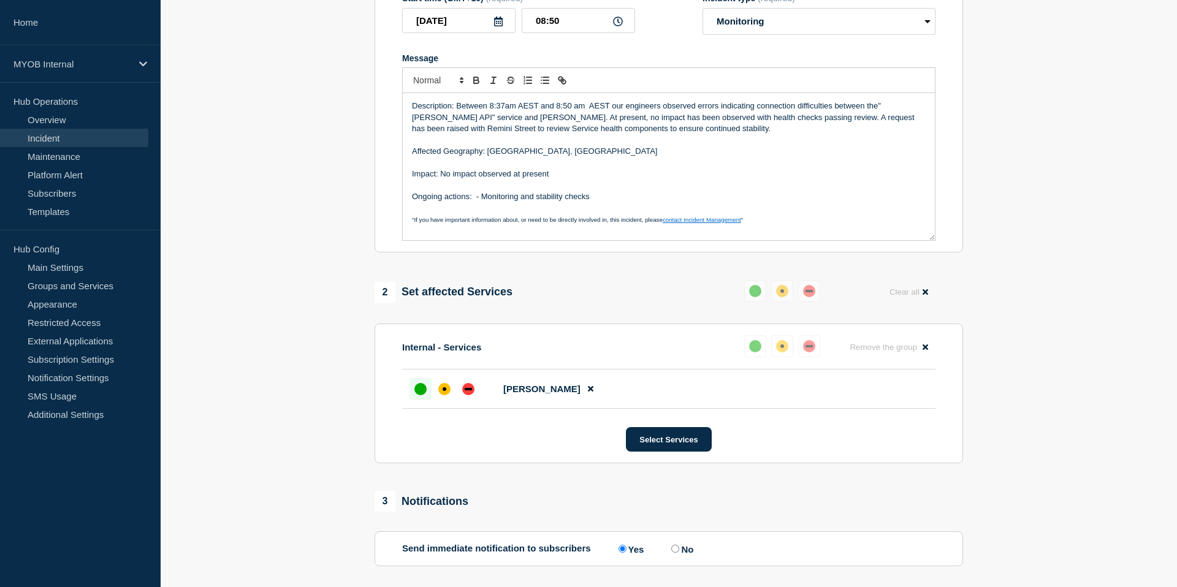
scroll to position [224, 0]
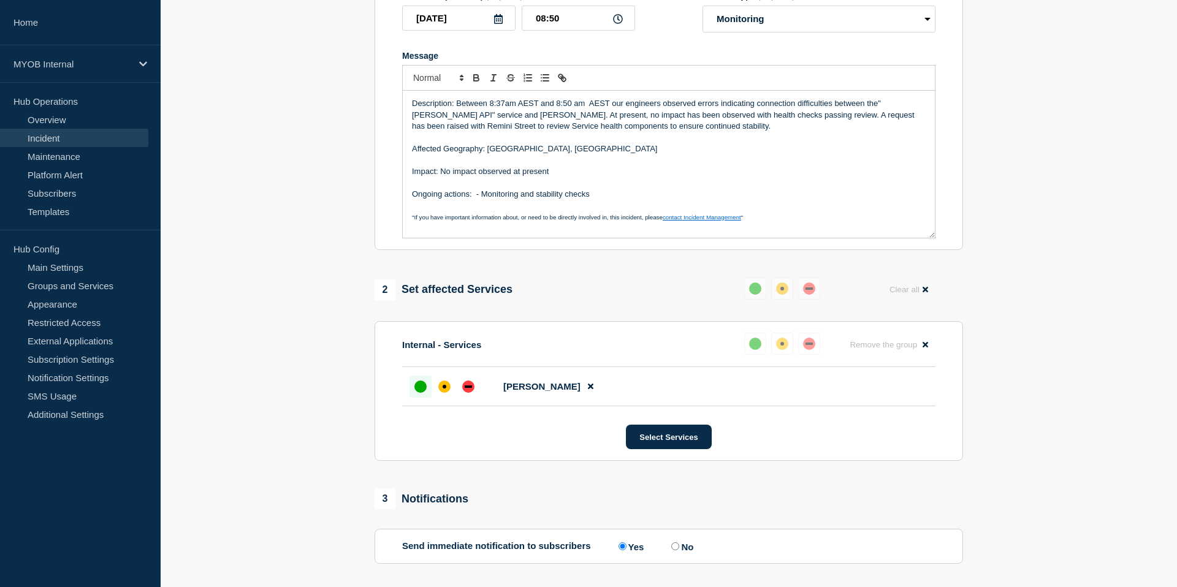
click at [443, 132] on p "Description: Between 8:37am AEST and 8:50 am AEST our engineers observed errors…" at bounding box center [669, 115] width 514 height 34
click at [625, 188] on p "Message" at bounding box center [669, 182] width 514 height 11
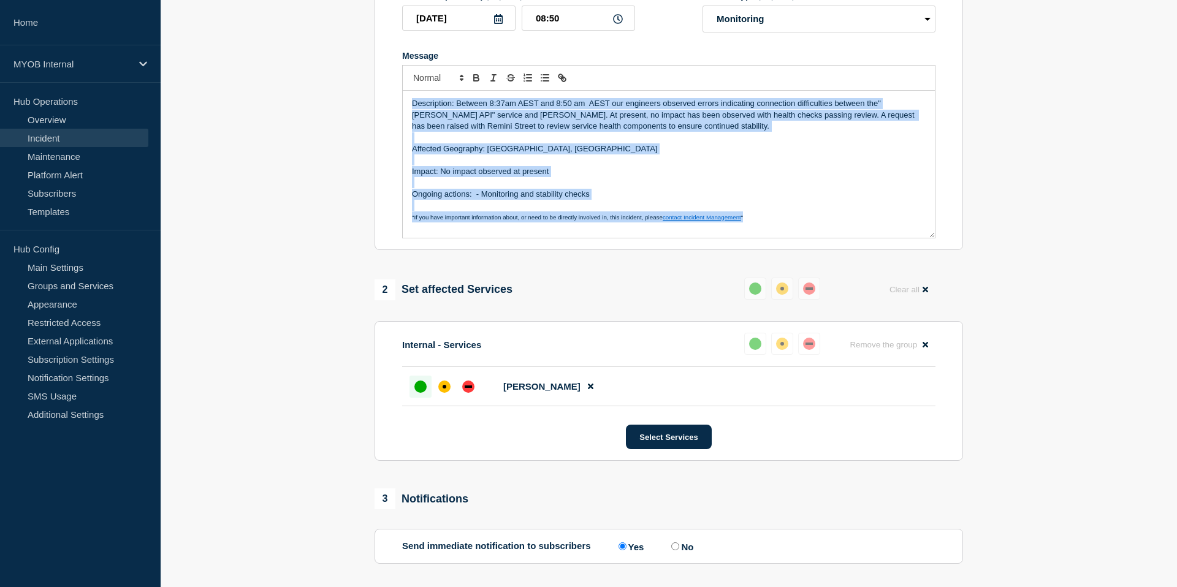
drag, startPoint x: 803, startPoint y: 232, endPoint x: 411, endPoint y: 109, distance: 410.1
click at [411, 109] on div "Description: Between 8:37am AEST and 8:50 am AEST our engineers observed errors…" at bounding box center [669, 164] width 532 height 147
copy div "Description: Between 8:37am AEST and 8:50 am AEST our engineers observed errors…"
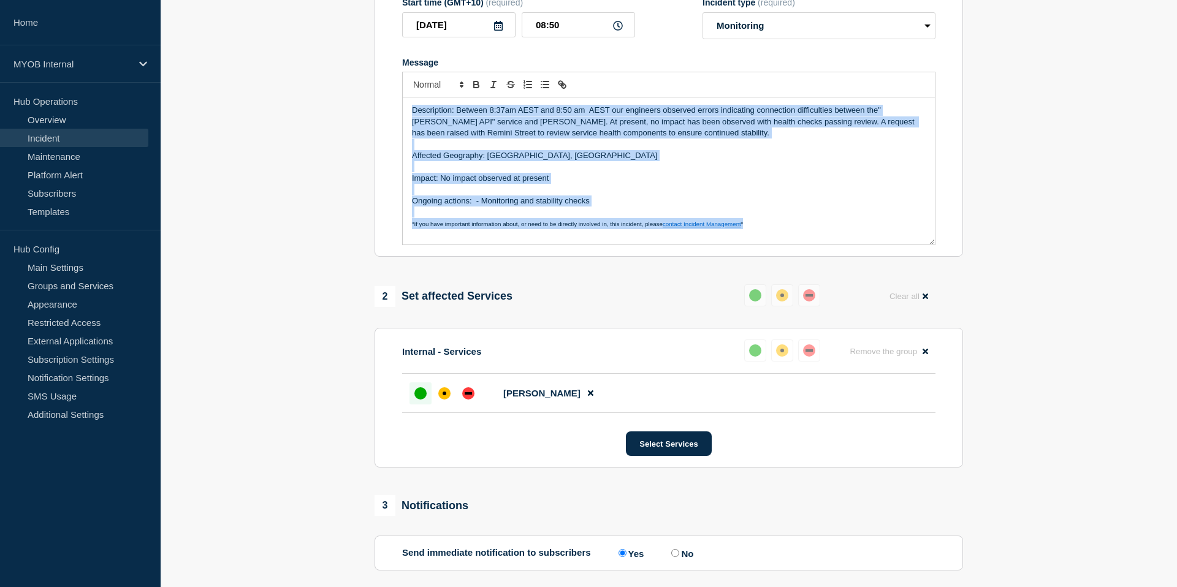
scroll to position [352, 0]
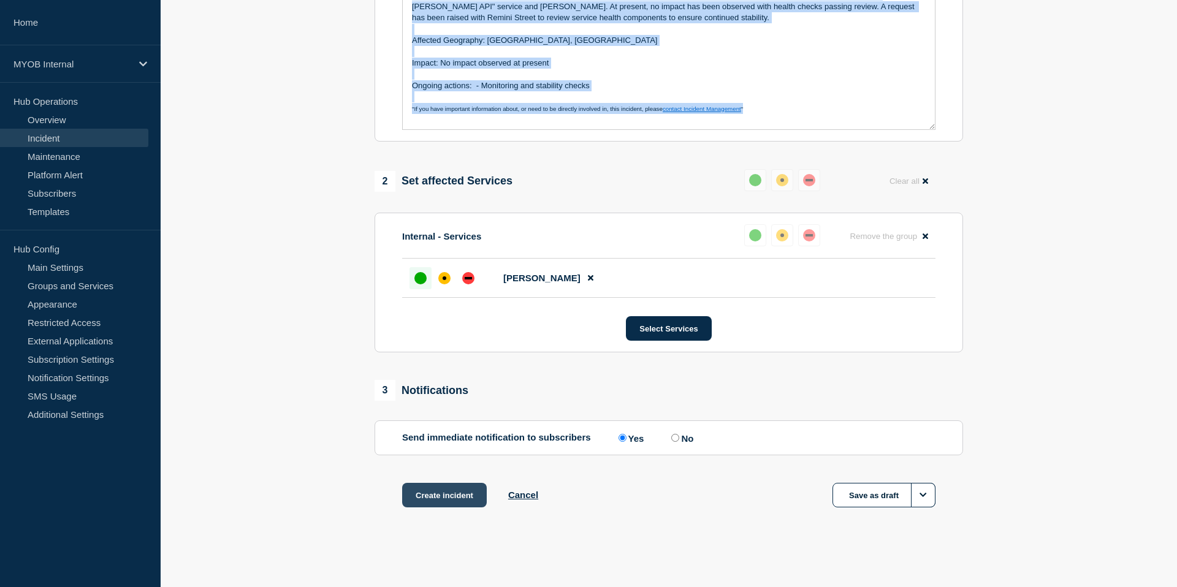
click at [460, 487] on button "Create incident" at bounding box center [444, 495] width 85 height 25
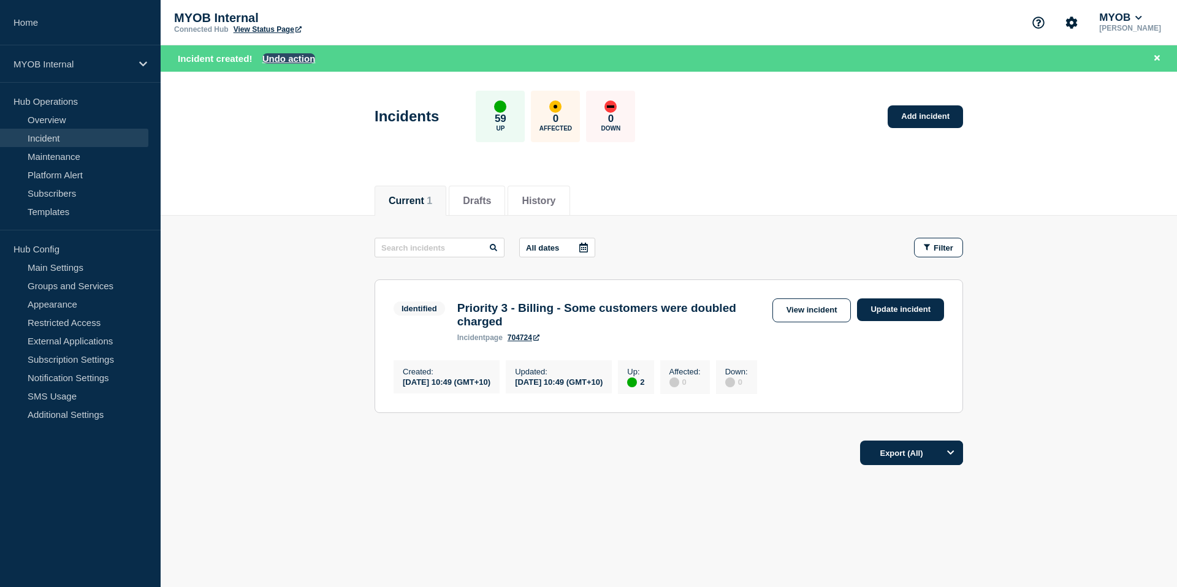
click at [277, 58] on button "Undo action" at bounding box center [288, 58] width 53 height 10
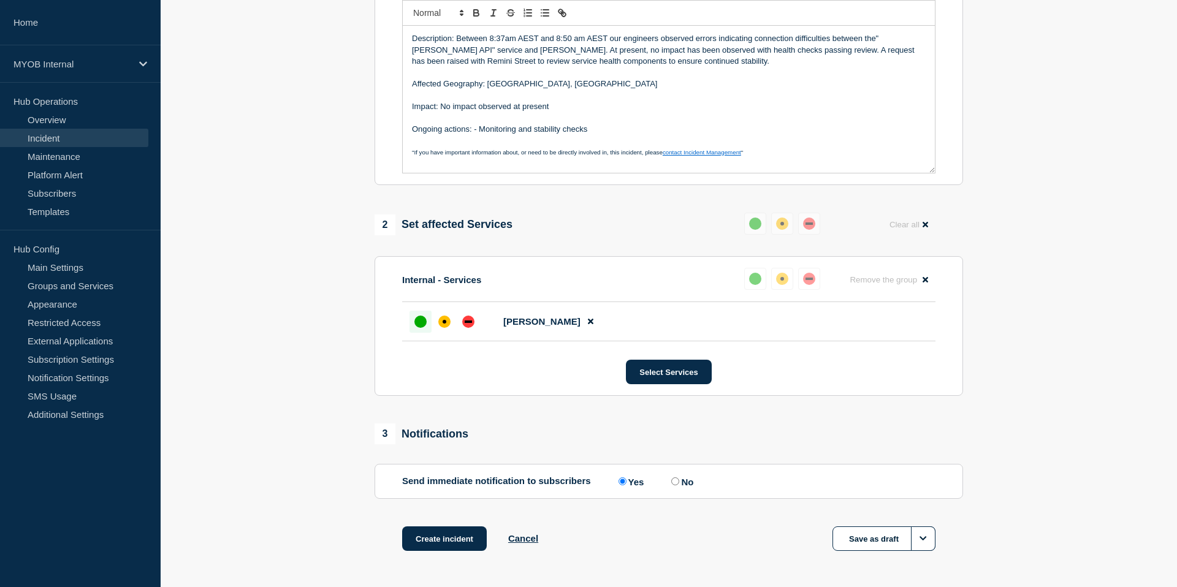
scroll to position [352, 0]
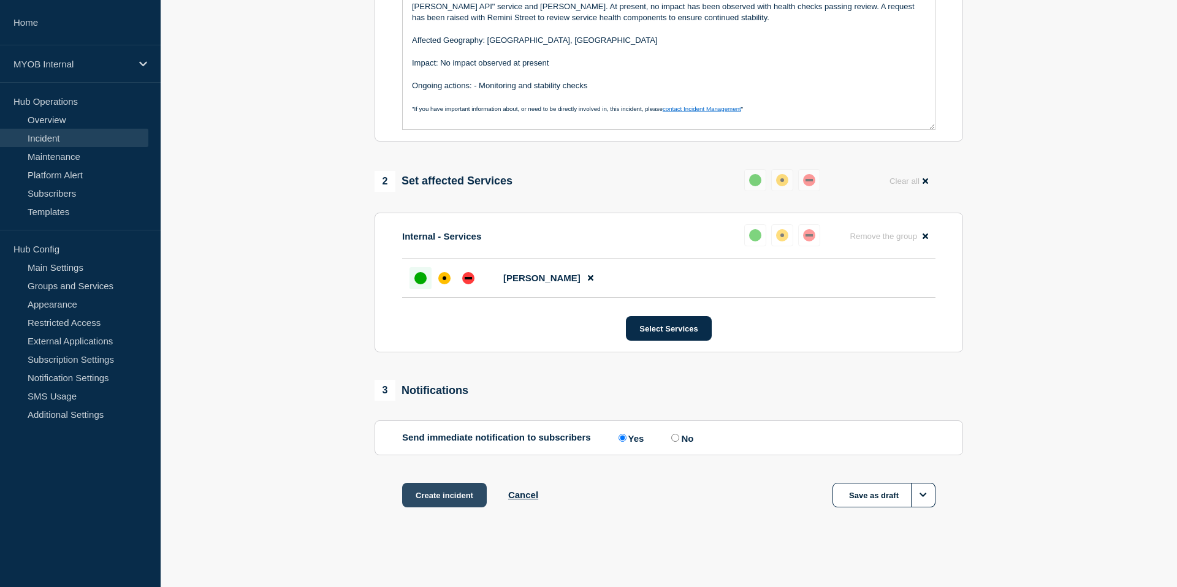
click at [450, 494] on button "Create incident" at bounding box center [444, 495] width 85 height 25
